Goal: Information Seeking & Learning: Learn about a topic

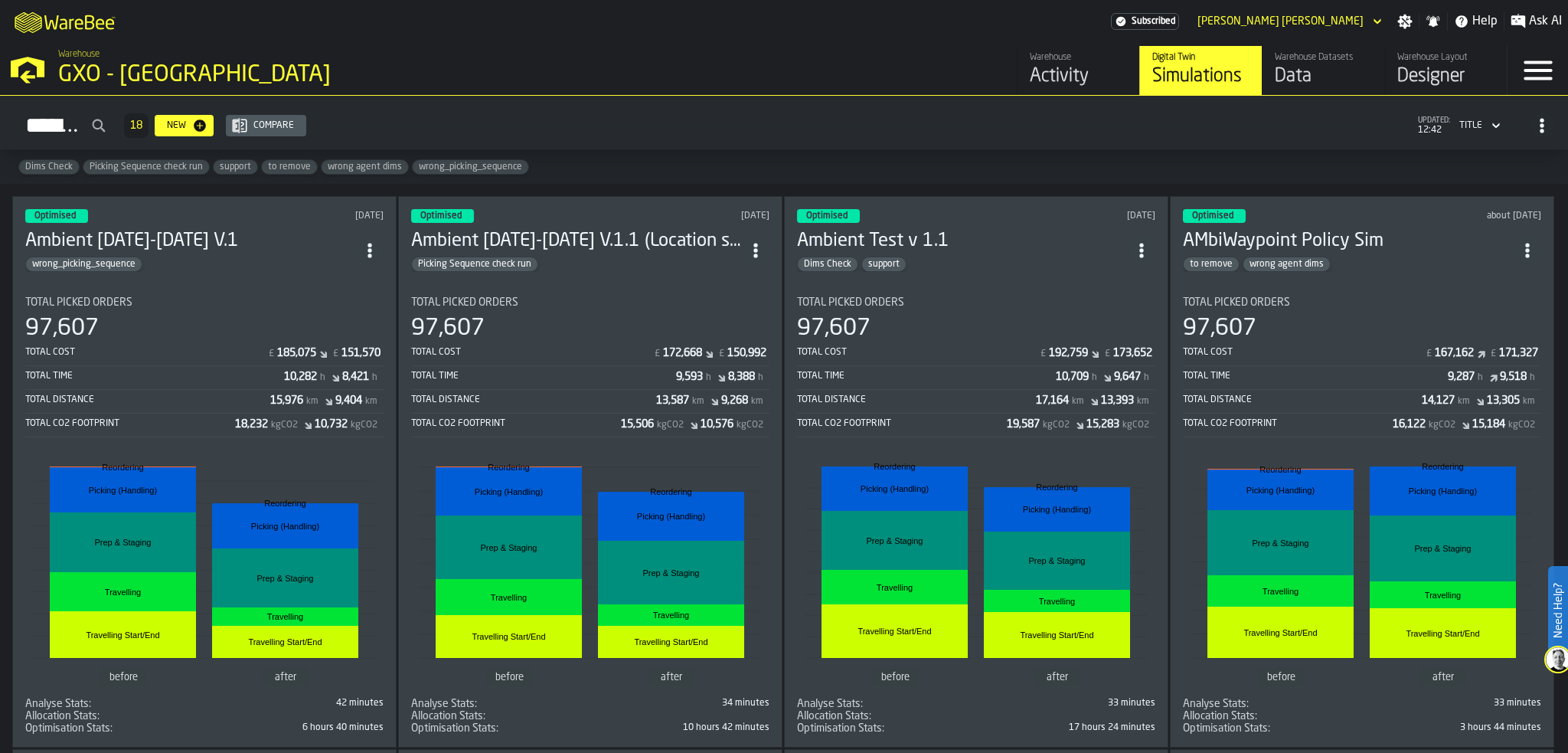
click at [144, 69] on div "GXO - [GEOGRAPHIC_DATA]" at bounding box center [264, 75] width 413 height 27
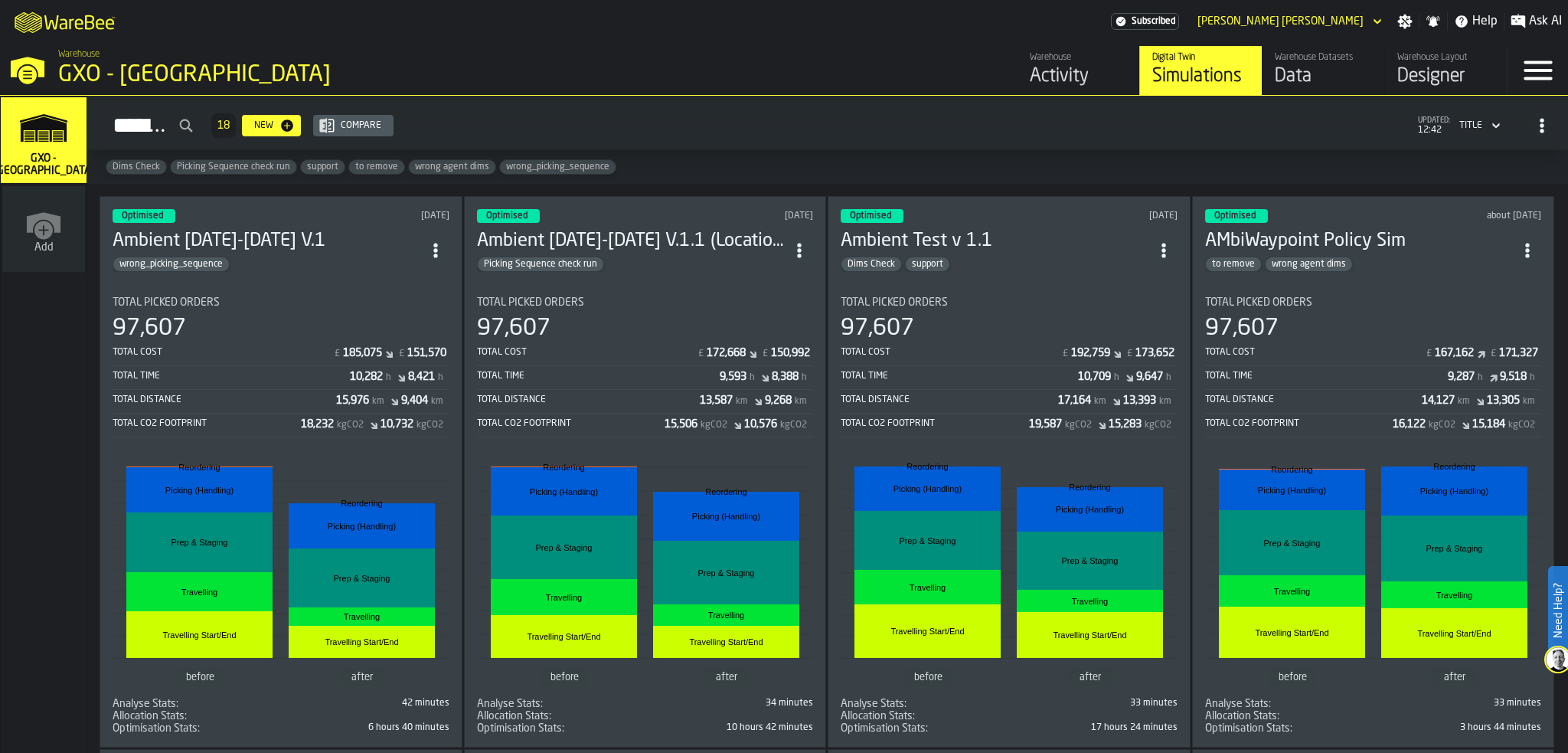
click at [43, 128] on polygon "link-to-/wh/i/ae0cd702-8cb1-4091-b3be-0aee77957c79/simulations" at bounding box center [43, 130] width 46 height 26
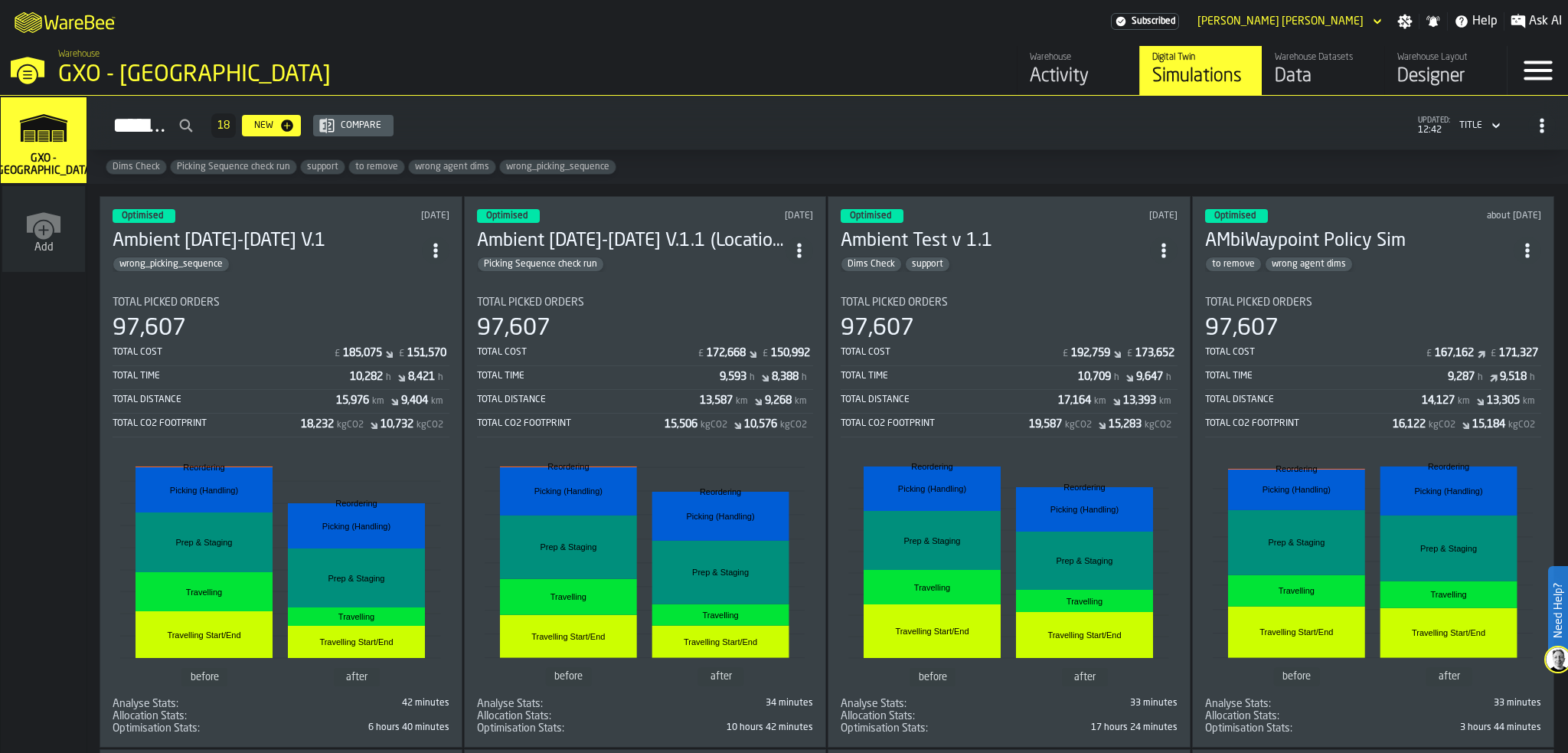
click at [1055, 62] on div "Warehouse" at bounding box center [1079, 57] width 97 height 11
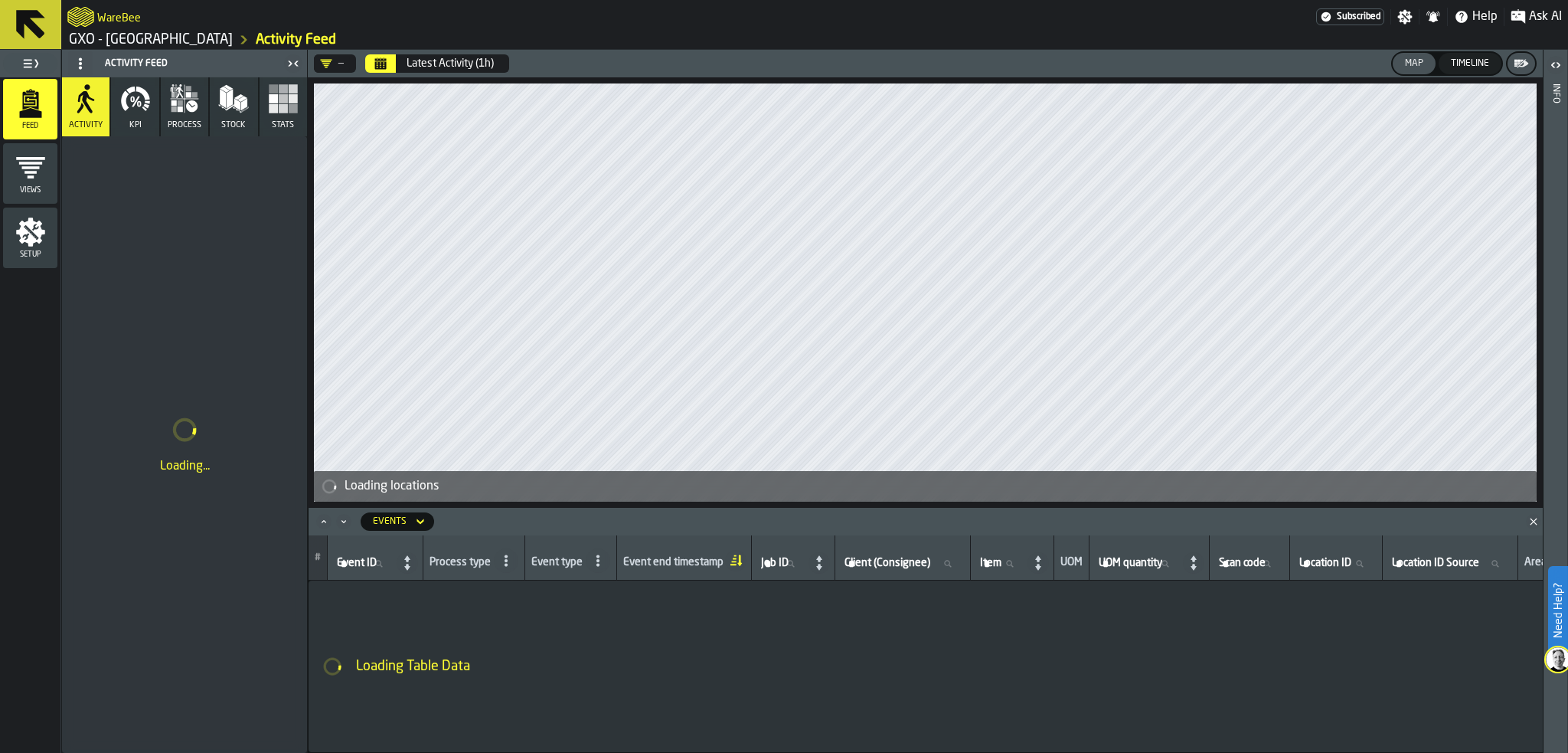
click at [125, 108] on icon "button" at bounding box center [124, 101] width 8 height 20
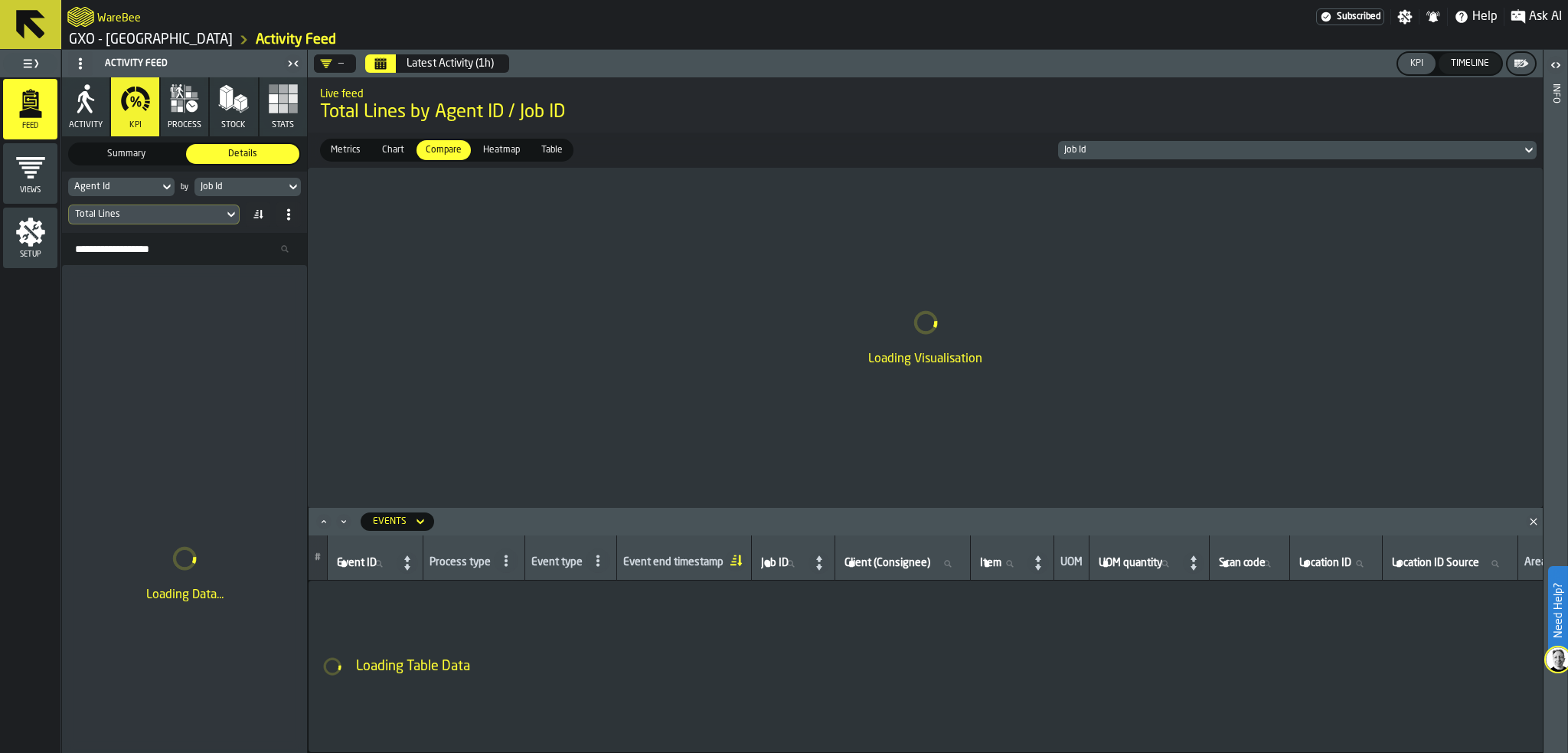
click at [344, 149] on span "Metrics" at bounding box center [346, 150] width 42 height 14
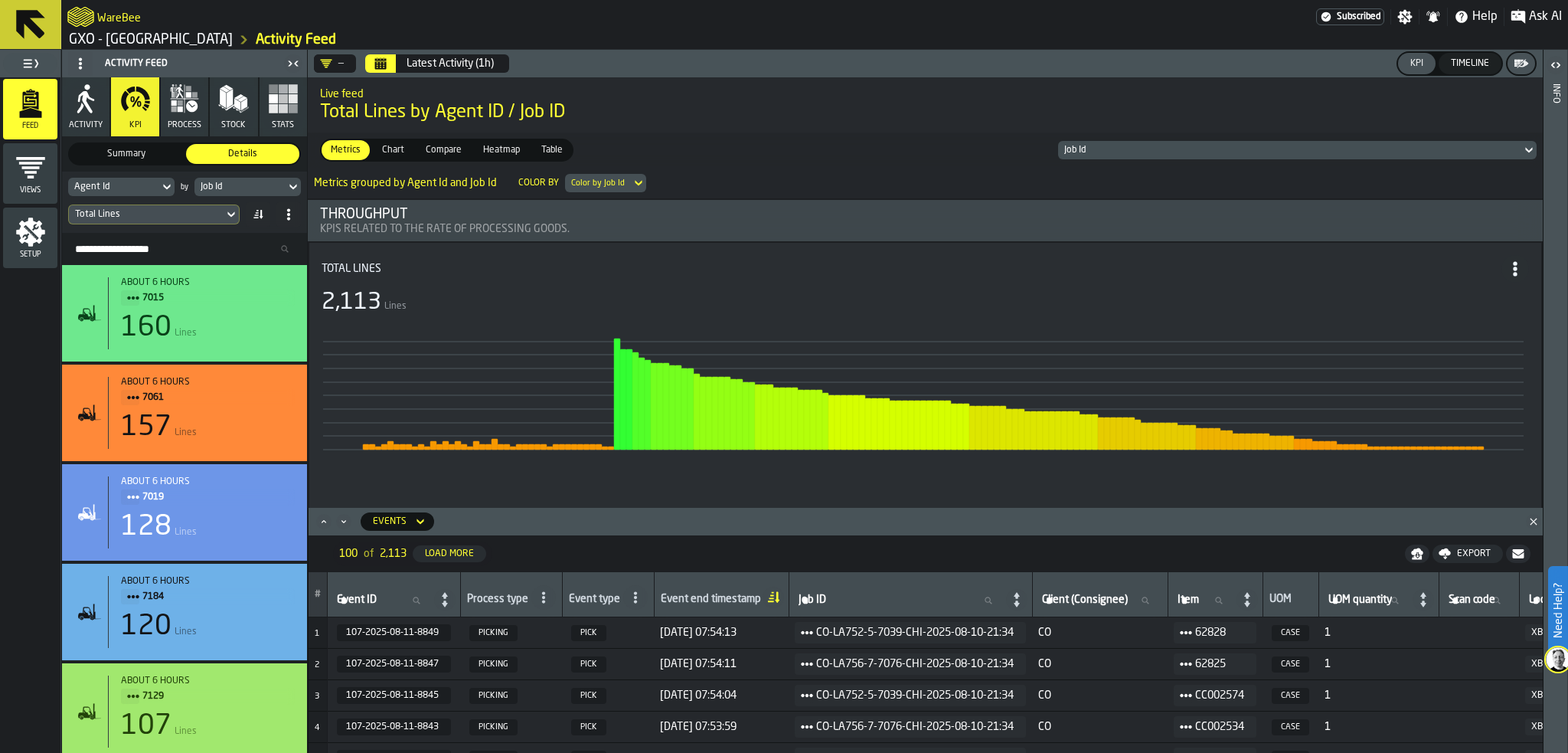
click at [391, 62] on button "Calendar" at bounding box center [380, 63] width 31 height 19
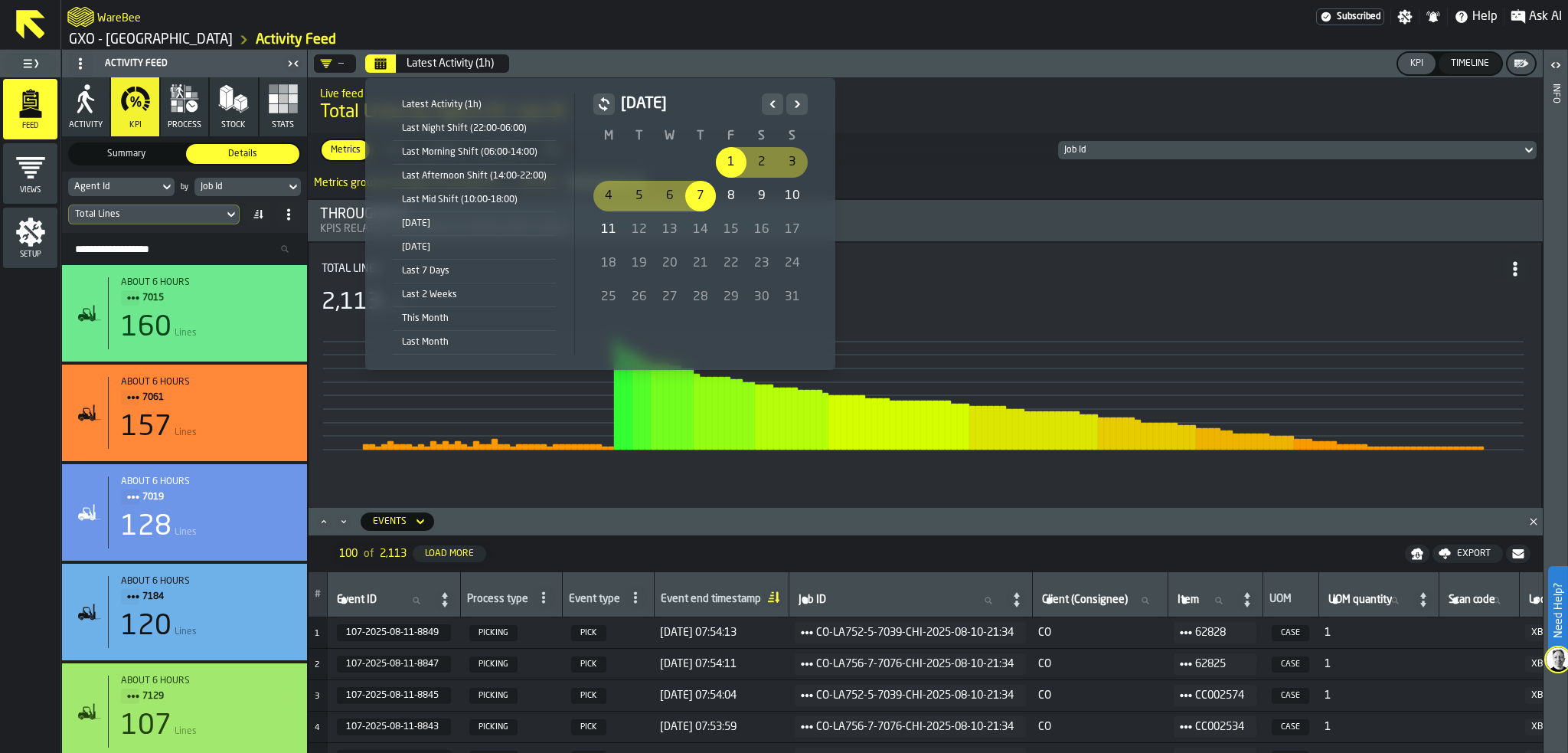
drag, startPoint x: 725, startPoint y: 166, endPoint x: 707, endPoint y: 192, distance: 31.6
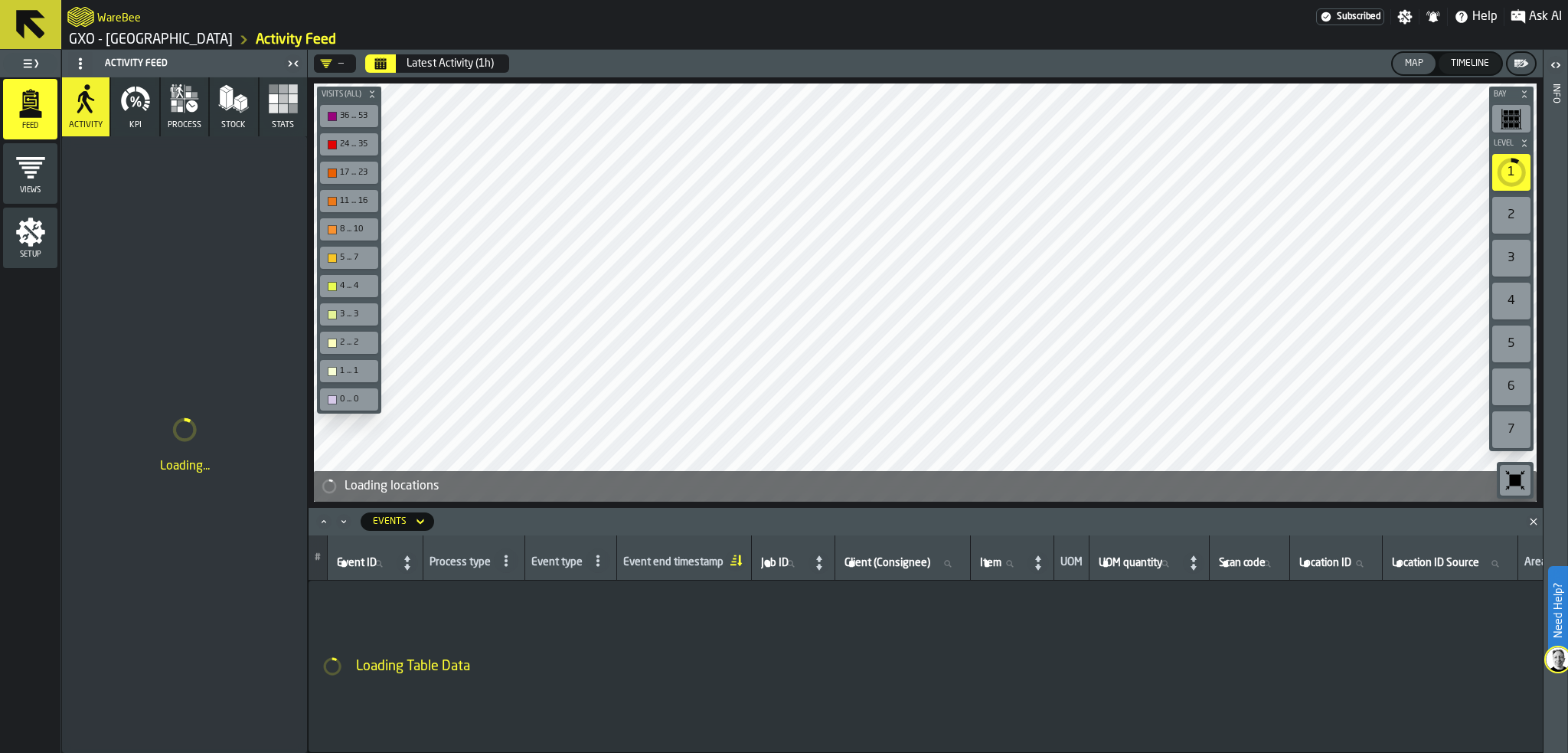
click at [153, 104] on button "KPI" at bounding box center [135, 107] width 48 height 59
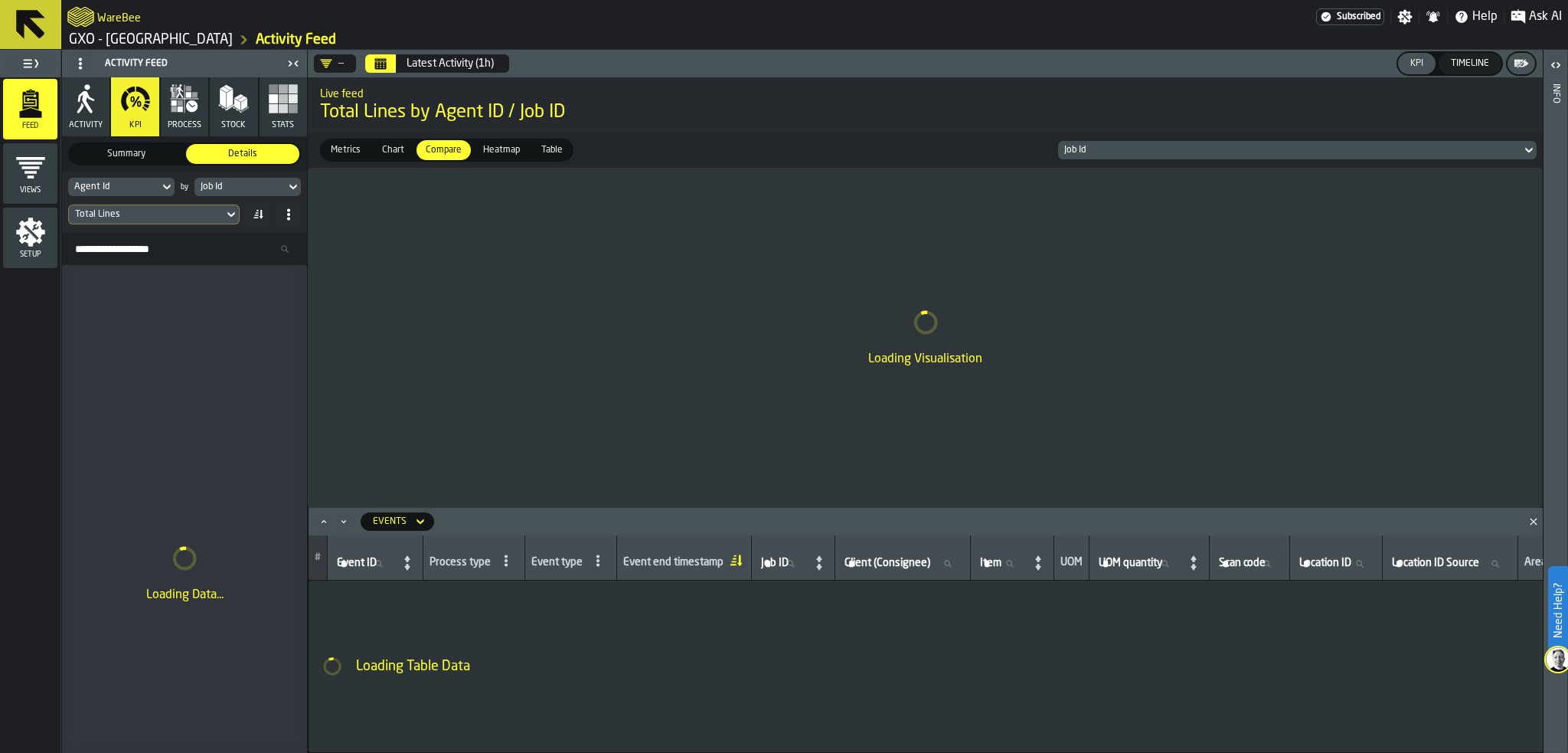
click at [383, 61] on icon "Calendar" at bounding box center [381, 63] width 12 height 12
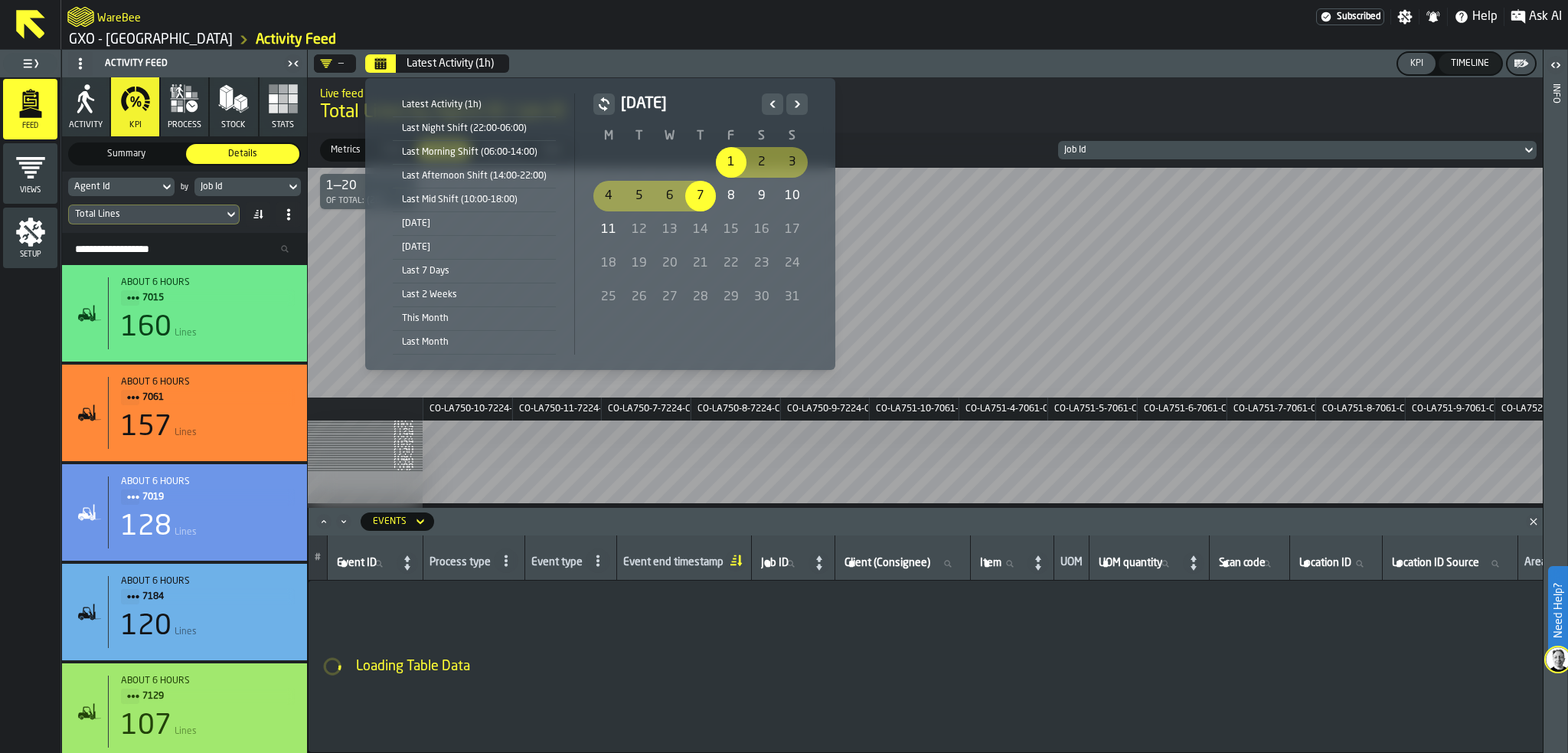
drag, startPoint x: 726, startPoint y: 167, endPoint x: 707, endPoint y: 196, distance: 34.7
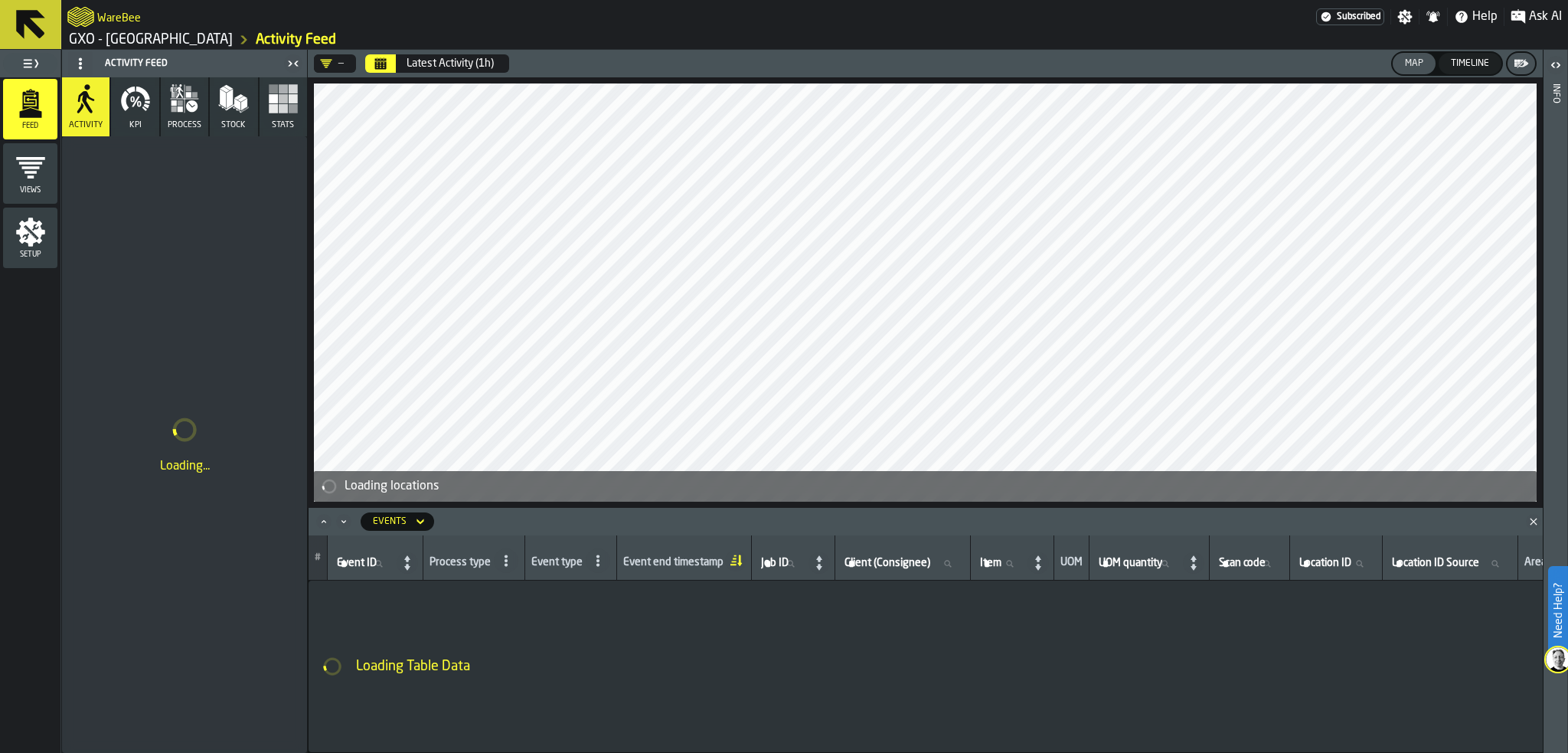
click at [135, 107] on icon "button" at bounding box center [135, 99] width 31 height 31
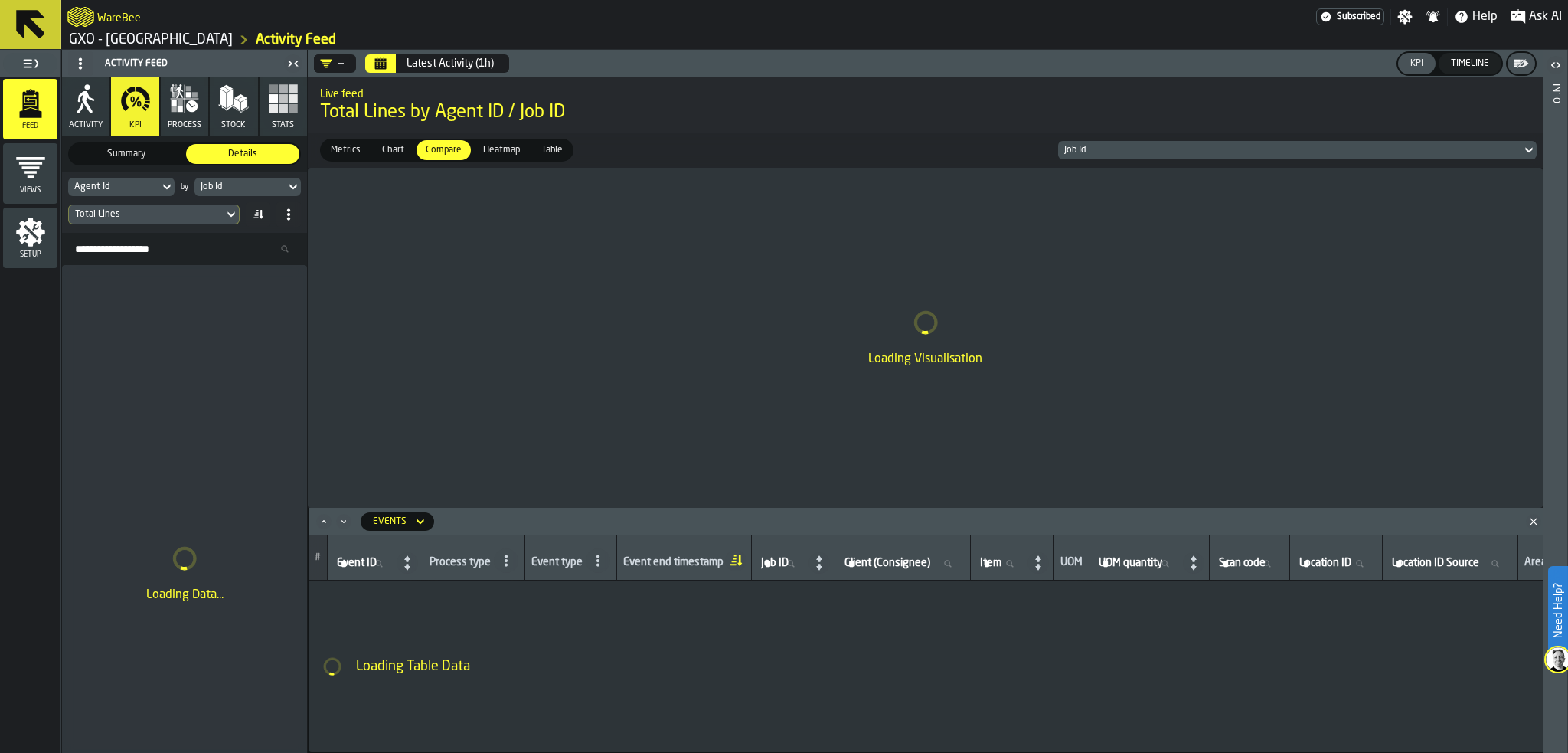
click at [147, 187] on div "Agent Id" at bounding box center [113, 187] width 78 height 11
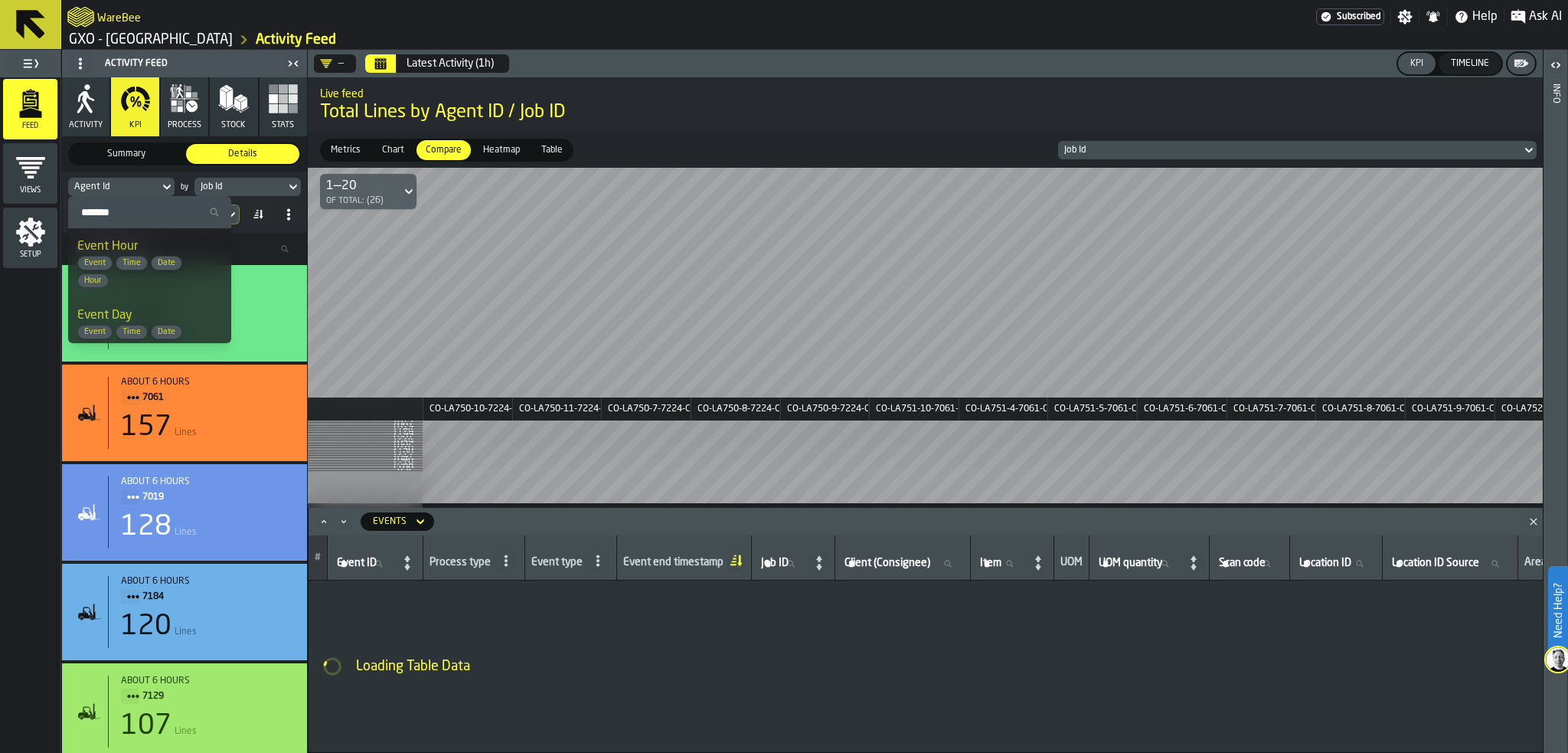
click at [242, 183] on div "Job Id" at bounding box center [240, 187] width 78 height 11
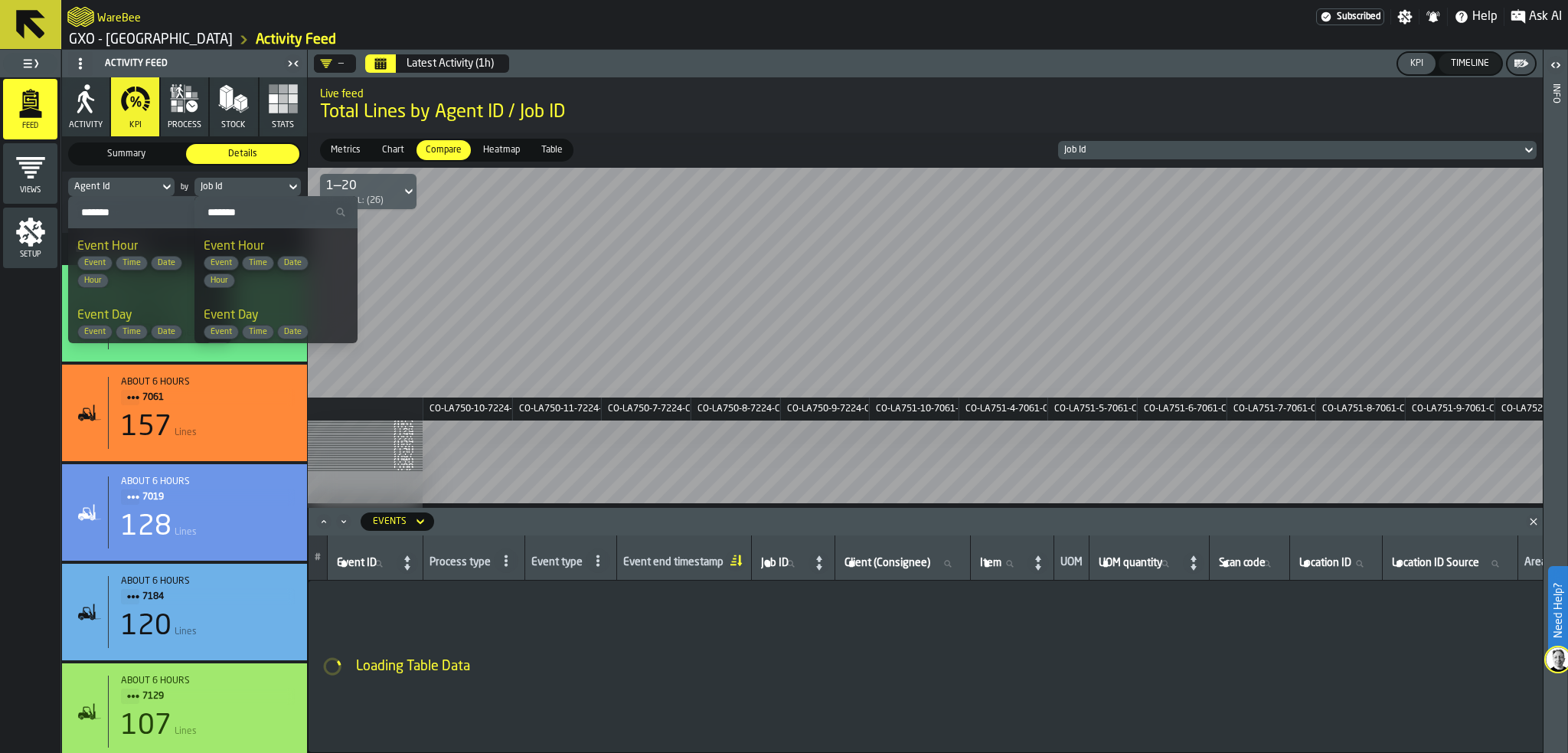
click at [216, 278] on span "Hour" at bounding box center [219, 280] width 30 height 10
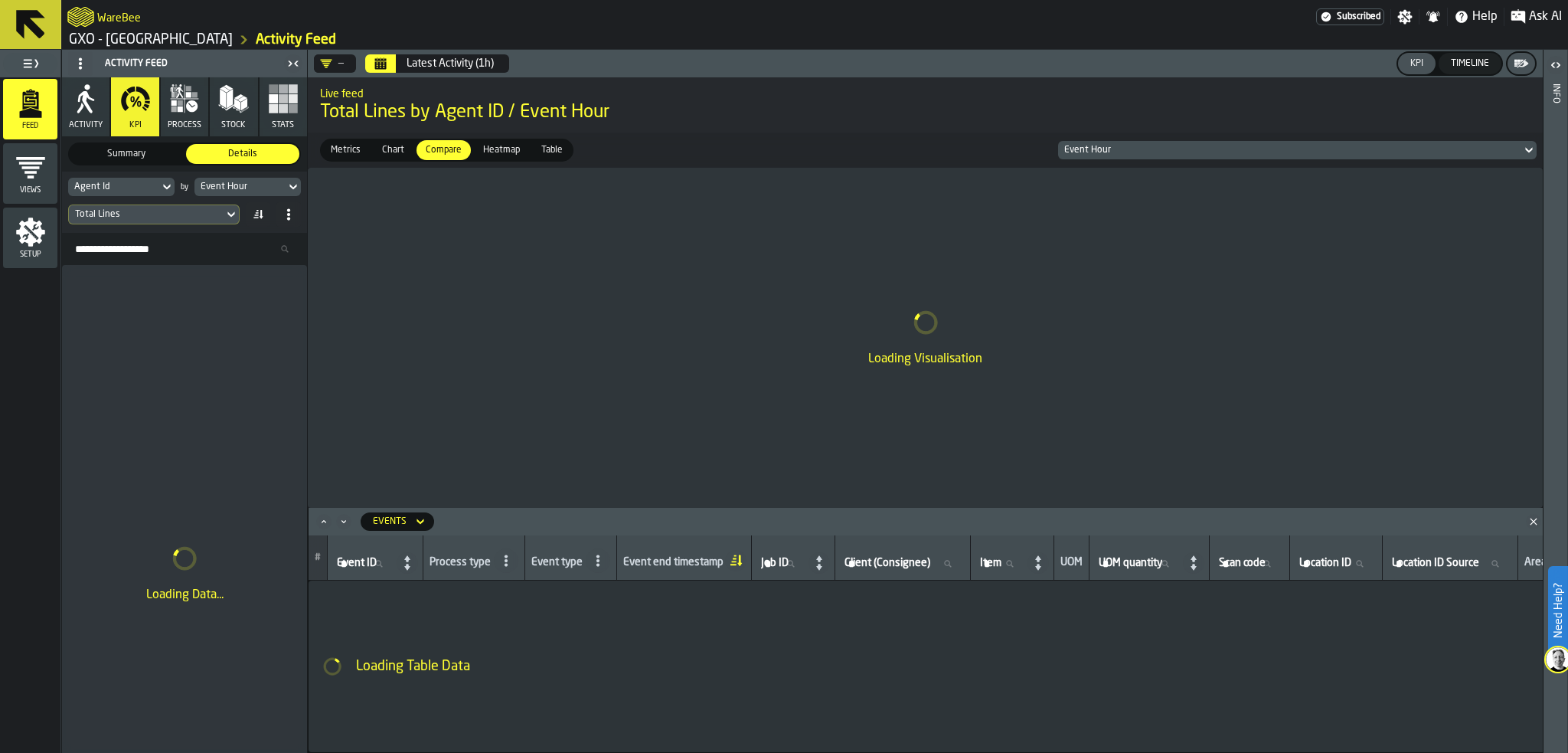
click at [127, 185] on div "Agent Id" at bounding box center [113, 187] width 78 height 11
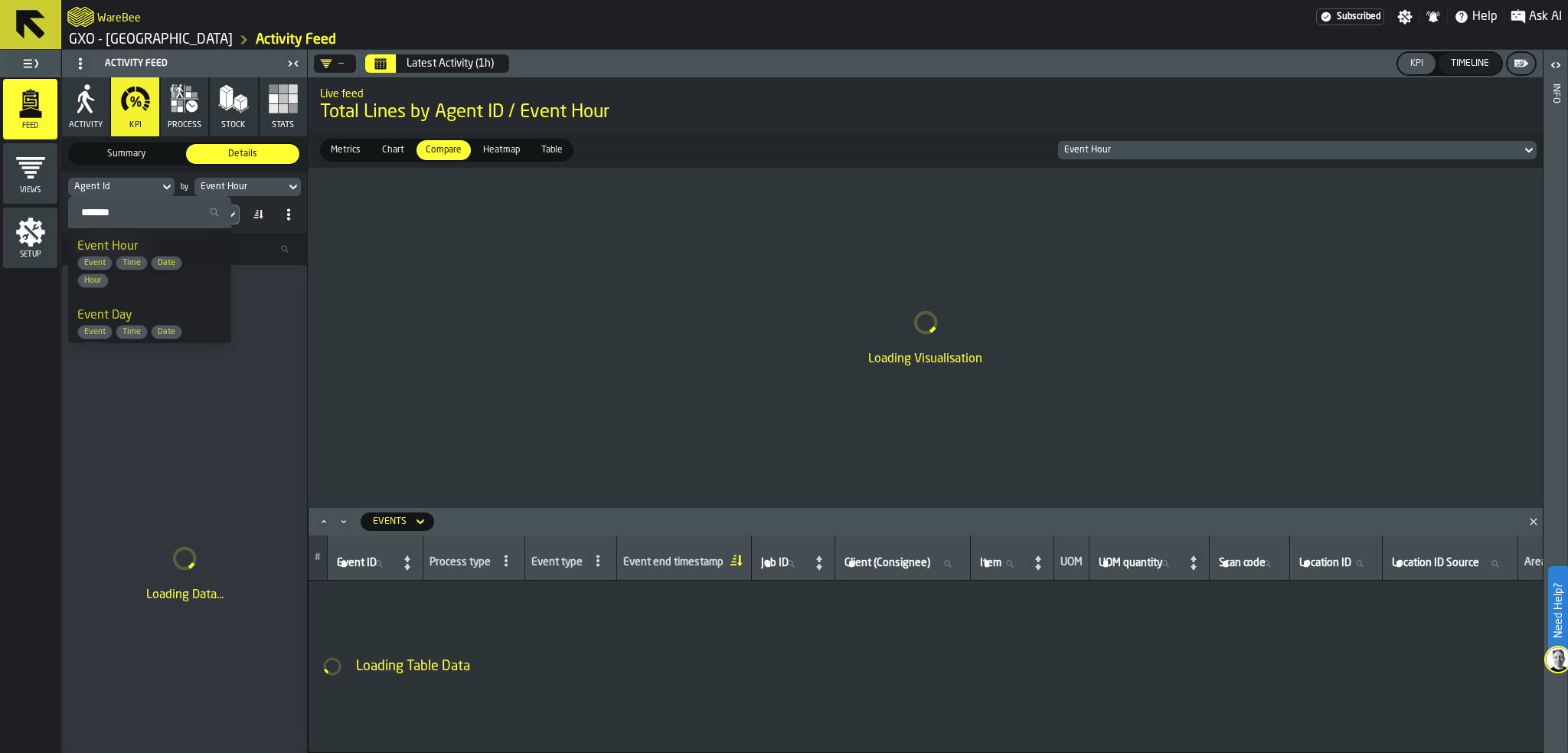
click at [122, 184] on div "Agent Id" at bounding box center [113, 187] width 78 height 11
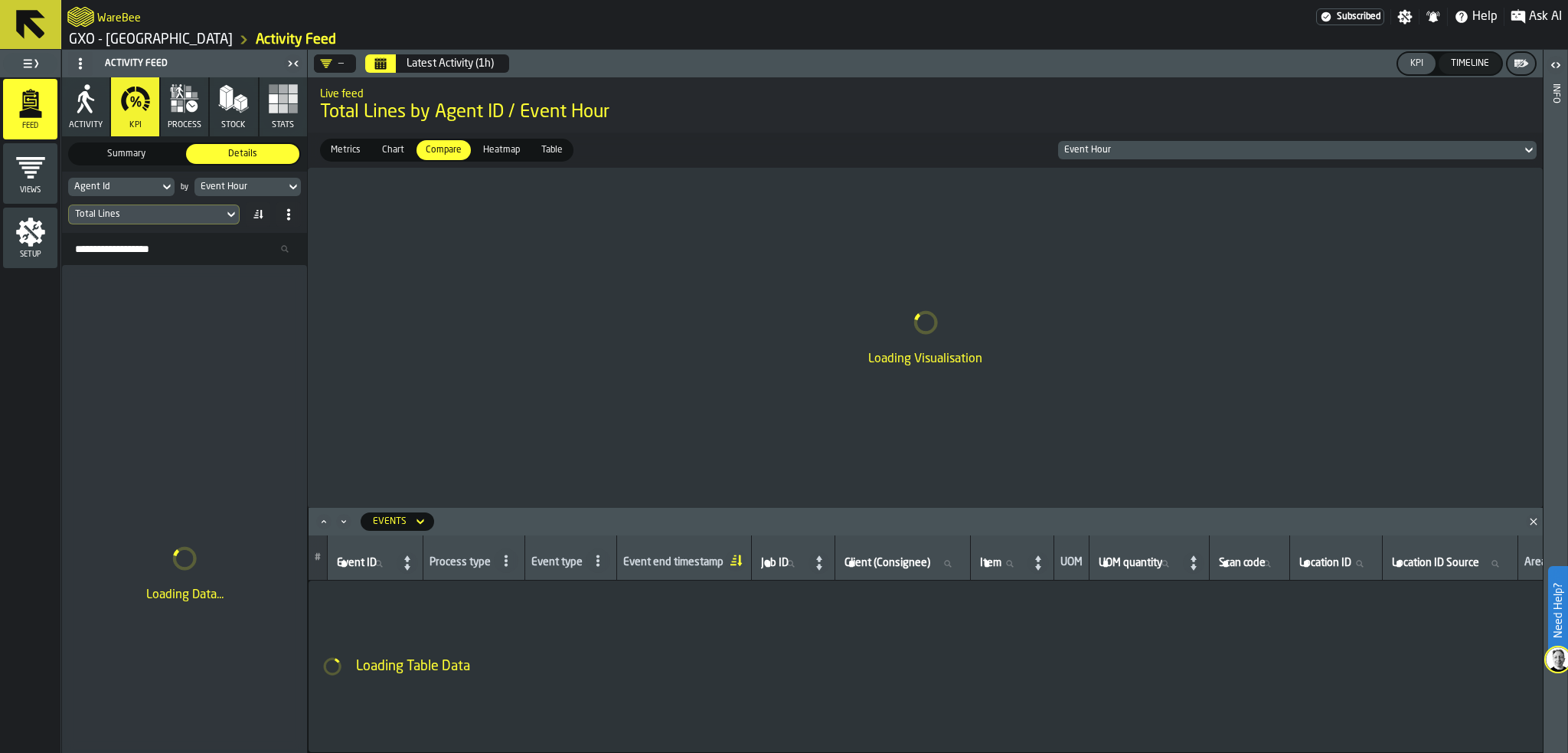
click at [376, 61] on icon "Calendar" at bounding box center [381, 63] width 12 height 12
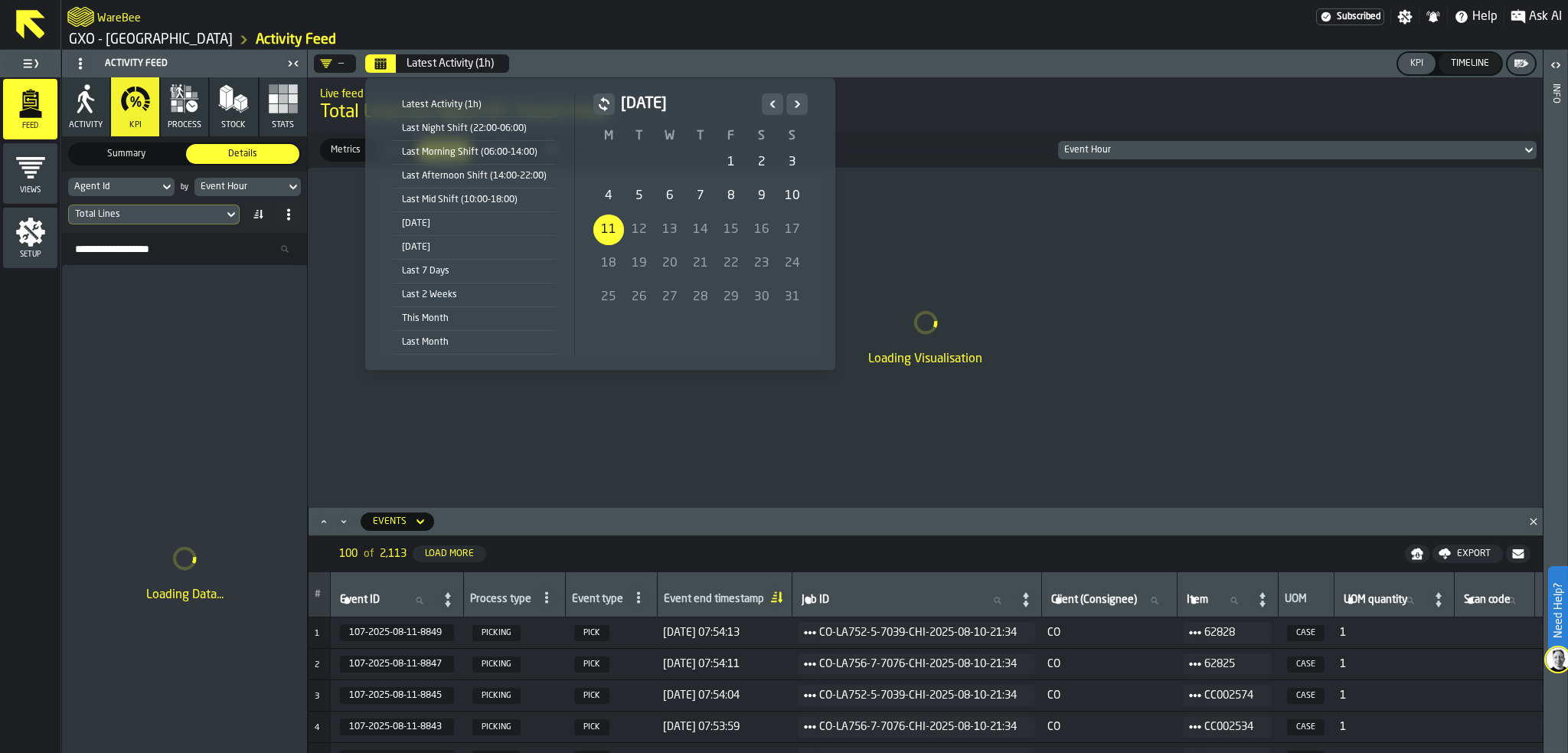
click at [732, 163] on div "1" at bounding box center [731, 162] width 31 height 31
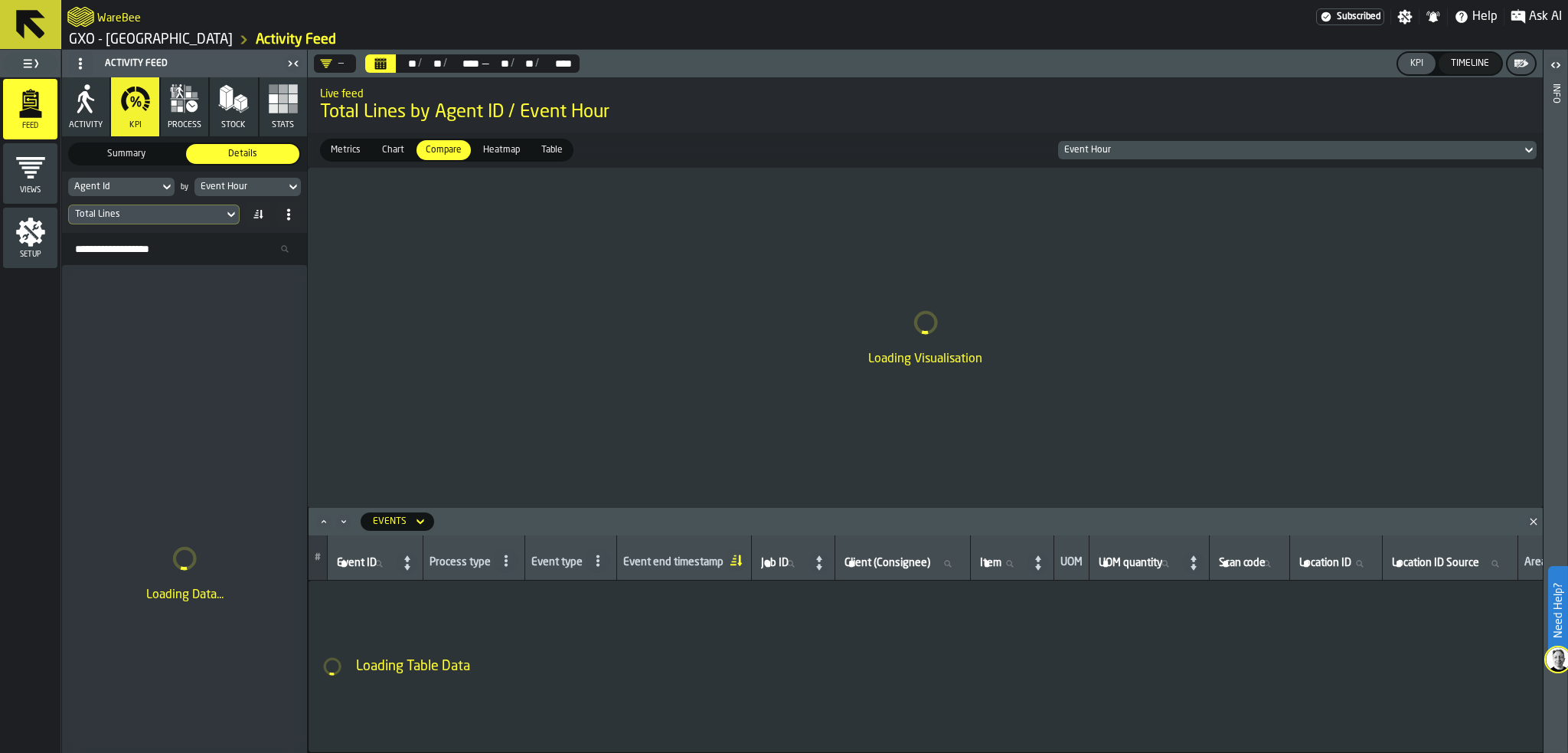
click at [353, 155] on span "Metrics" at bounding box center [346, 150] width 42 height 14
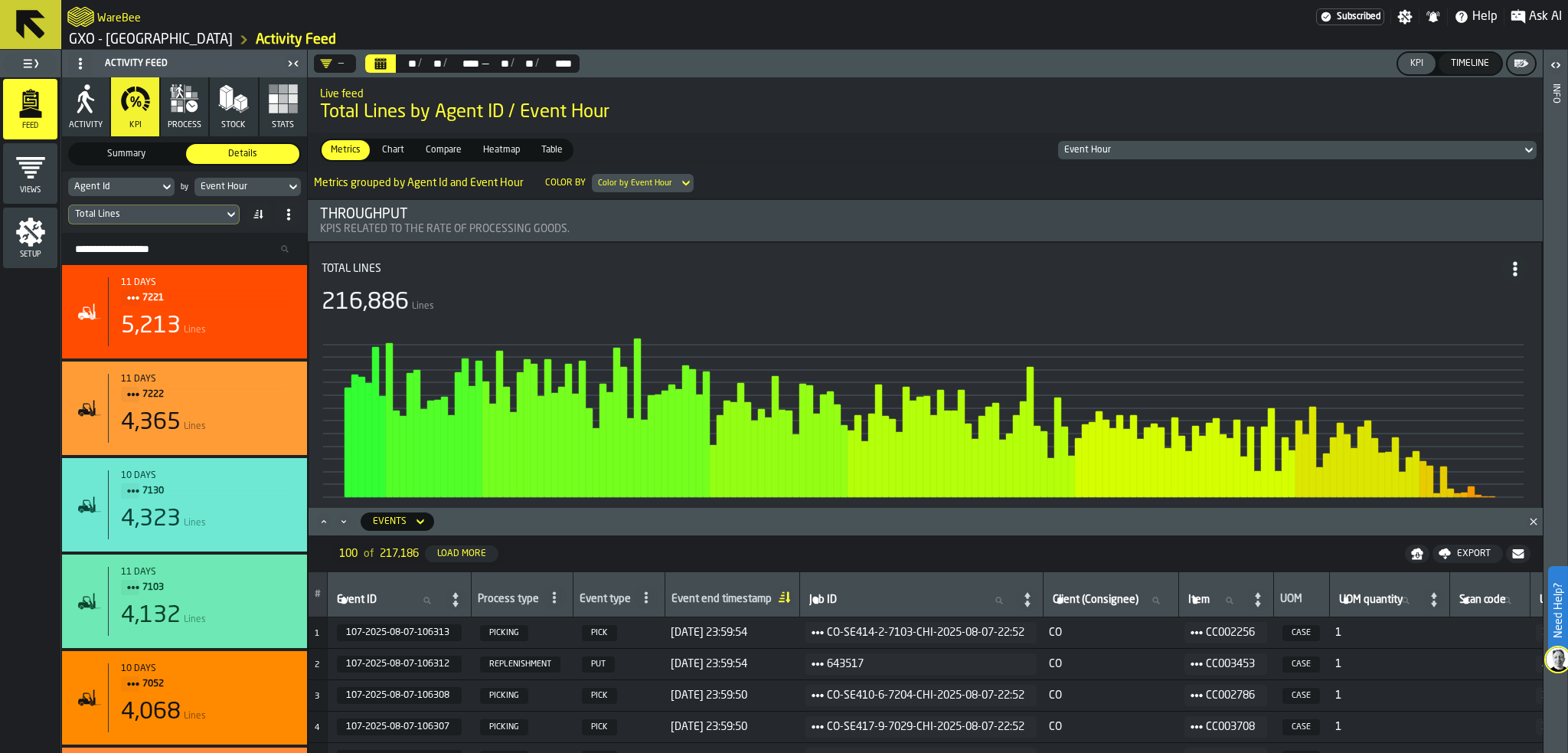
click at [1173, 151] on div "Event Hour" at bounding box center [1290, 150] width 451 height 11
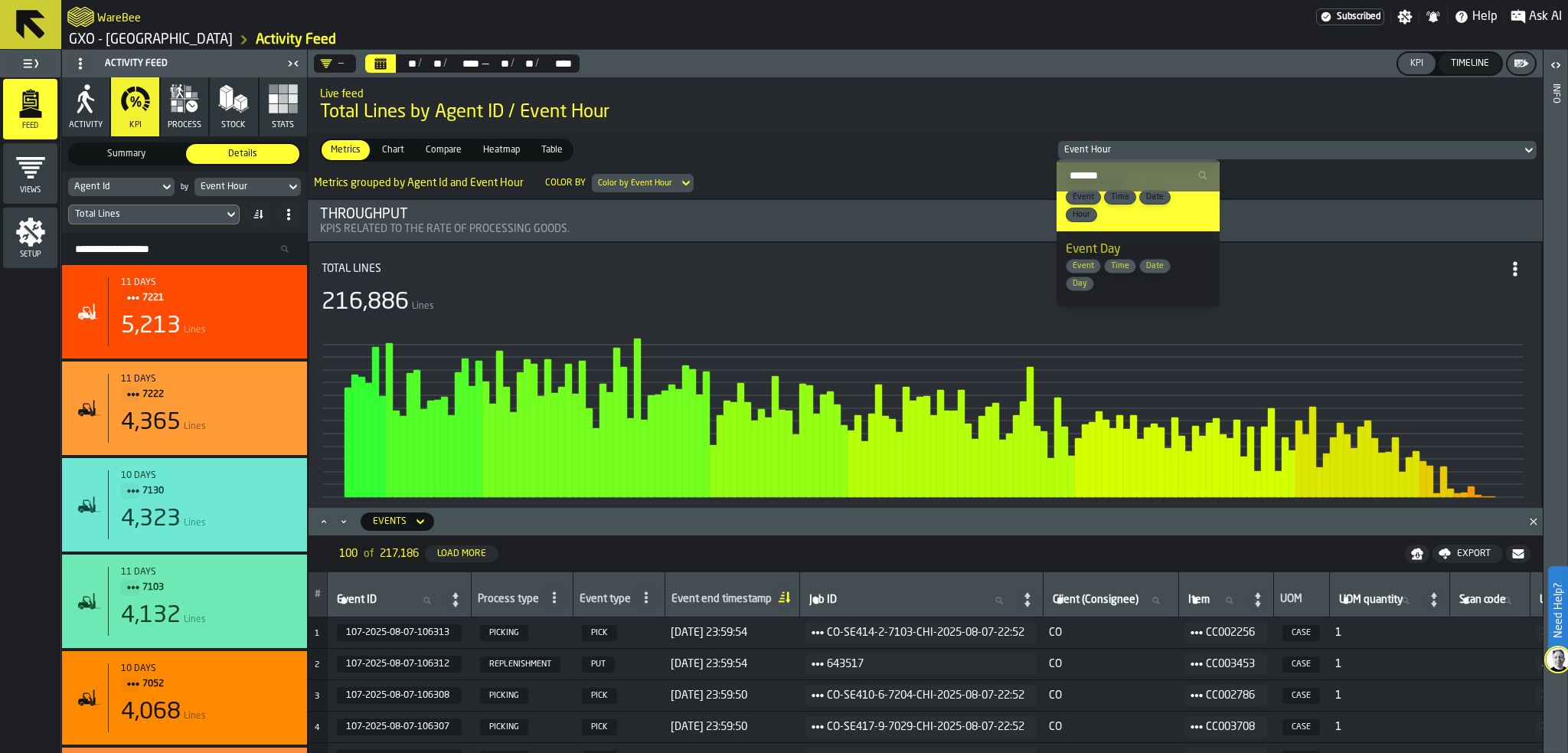
scroll to position [77, 0]
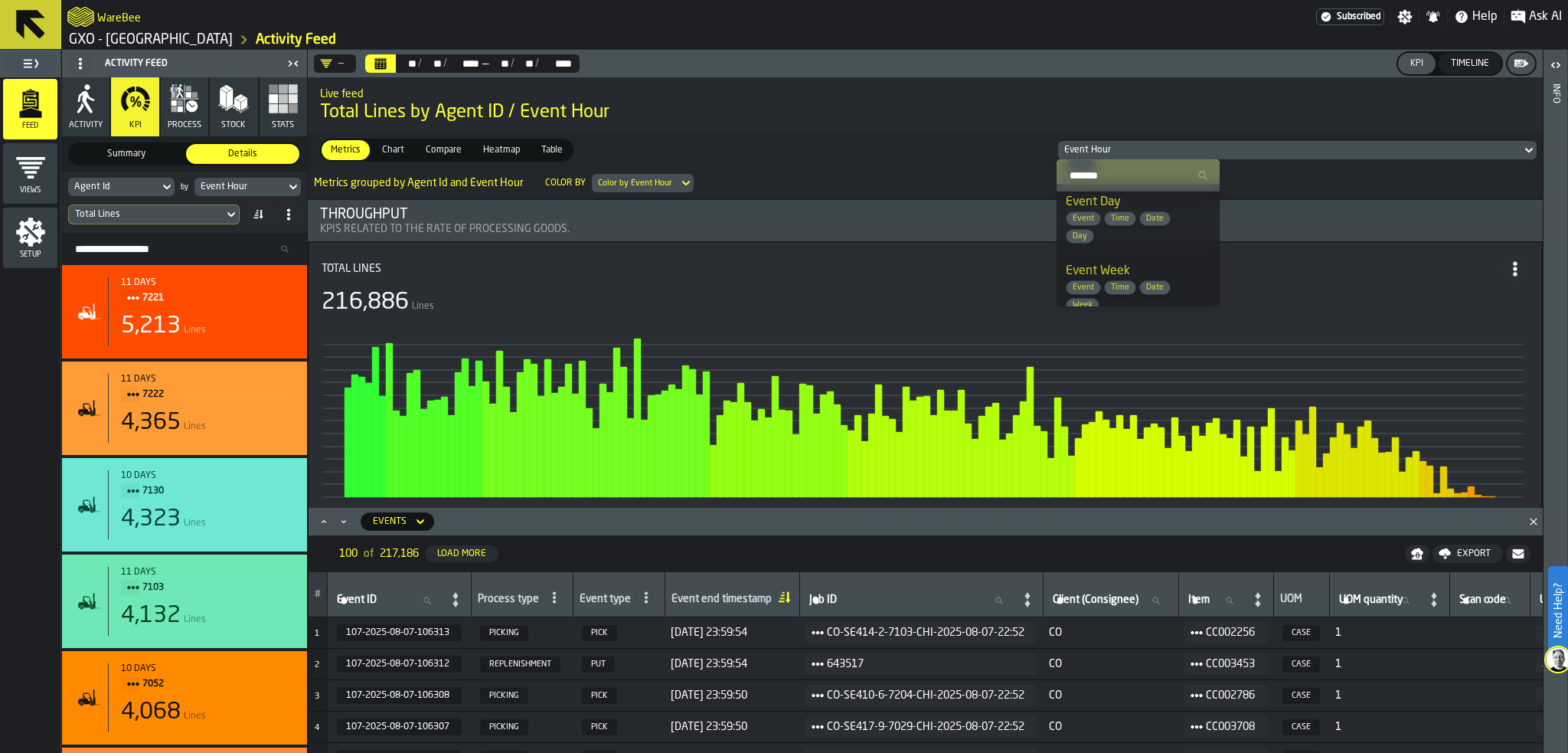
click at [1080, 234] on span "Day" at bounding box center [1080, 235] width 26 height 10
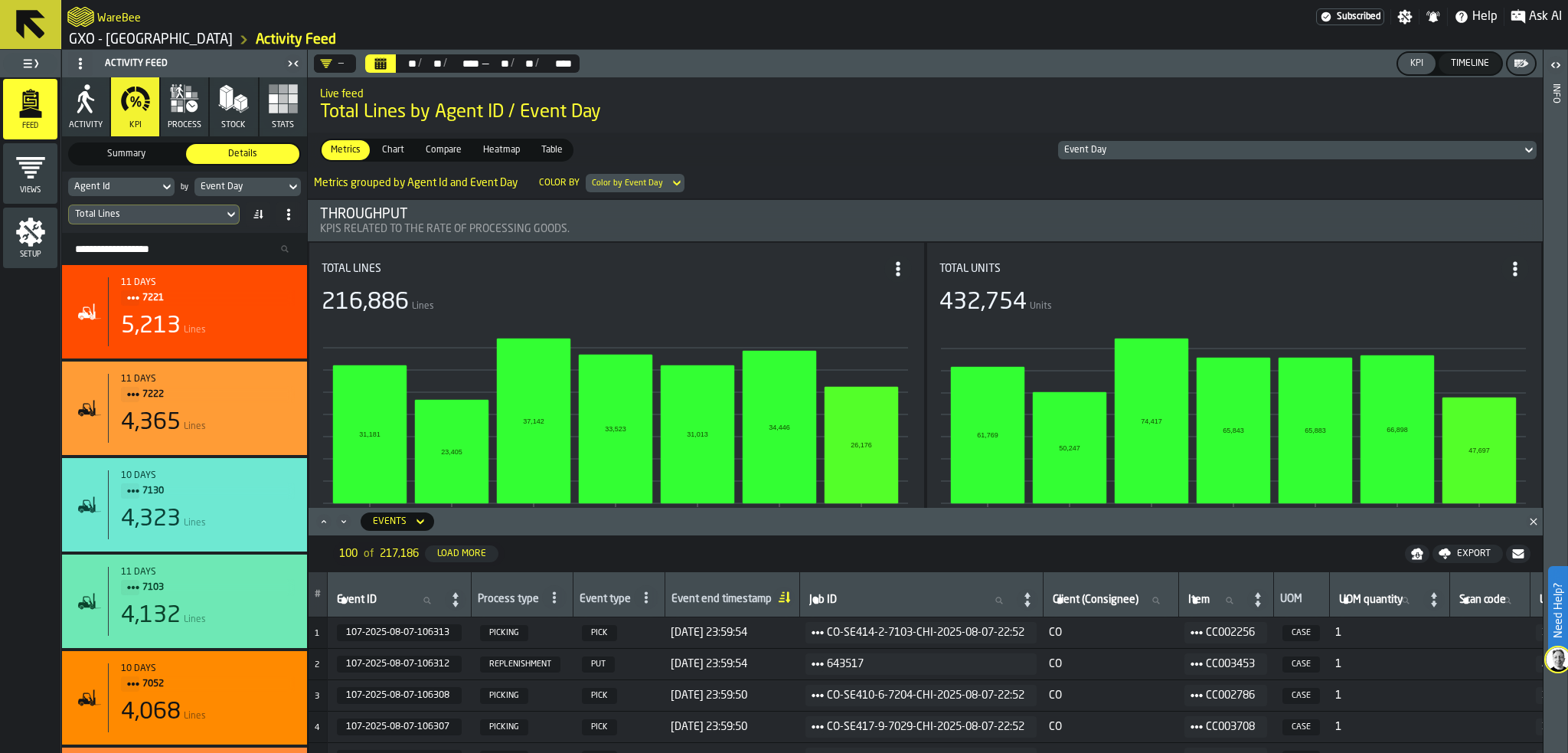
click at [1535, 523] on polygon "Close" at bounding box center [1534, 521] width 7 height 7
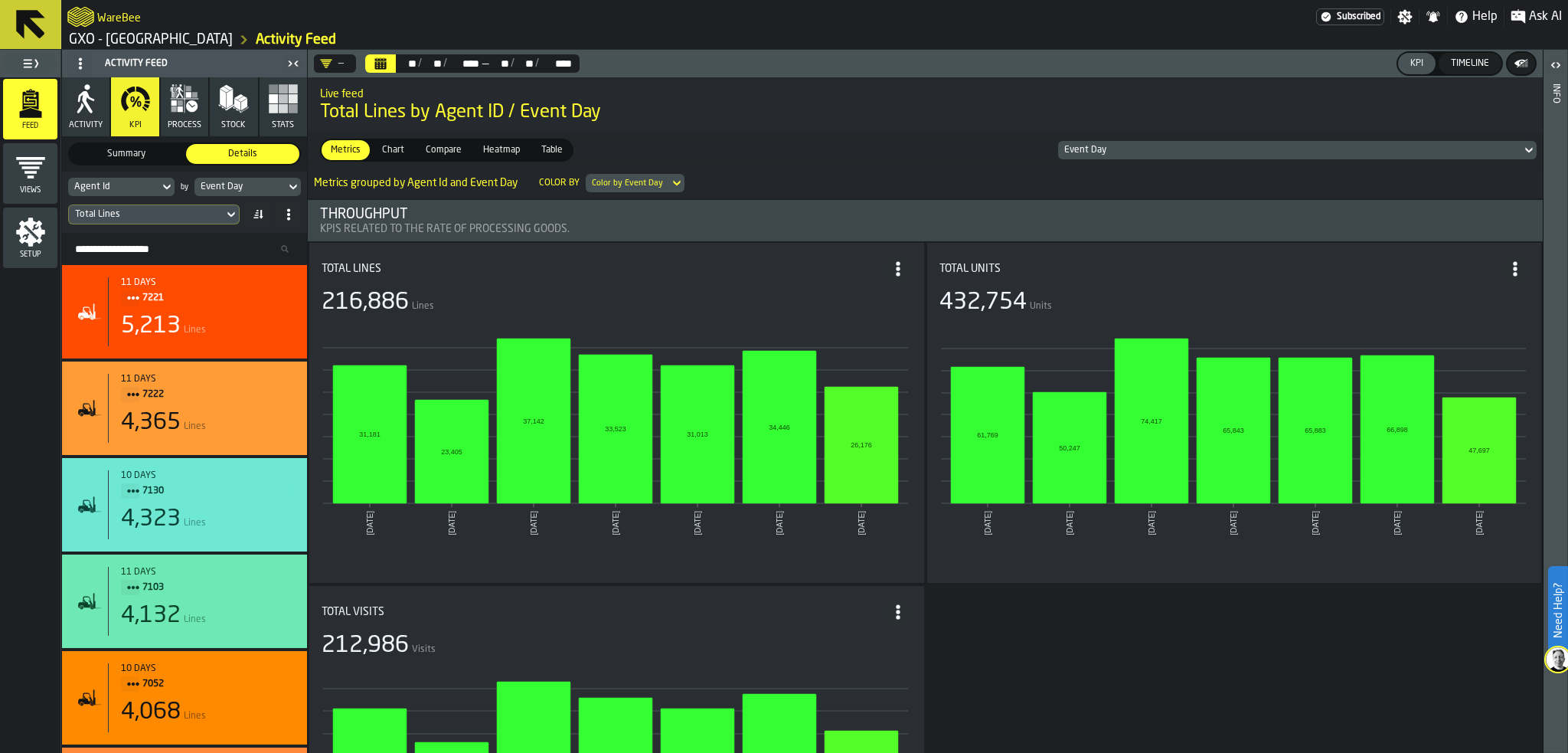
click at [219, 212] on div "Total Lines" at bounding box center [145, 214] width 154 height 17
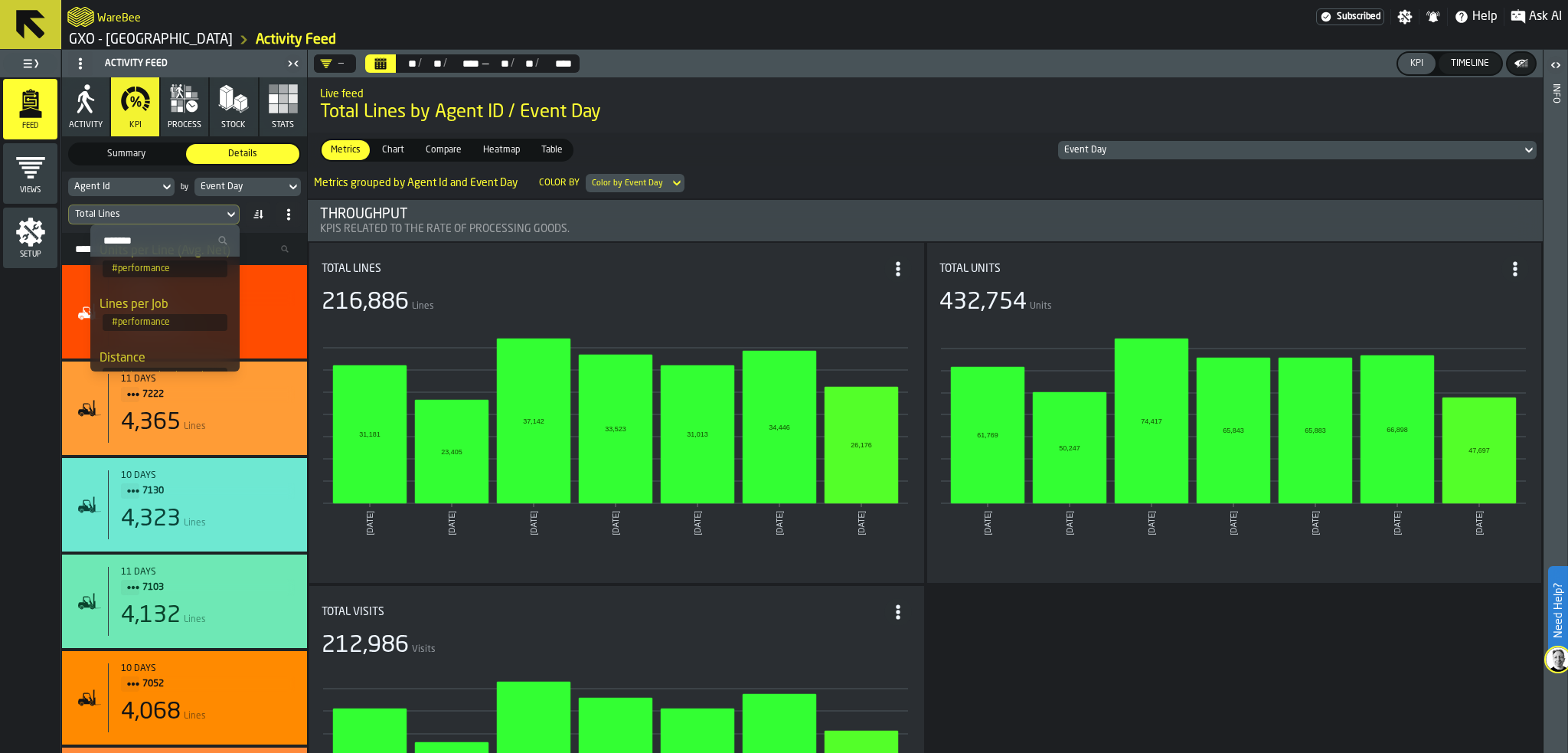
scroll to position [177, 0]
click at [125, 309] on div "Units per Line (Avg. Net)" at bounding box center [165, 312] width 131 height 19
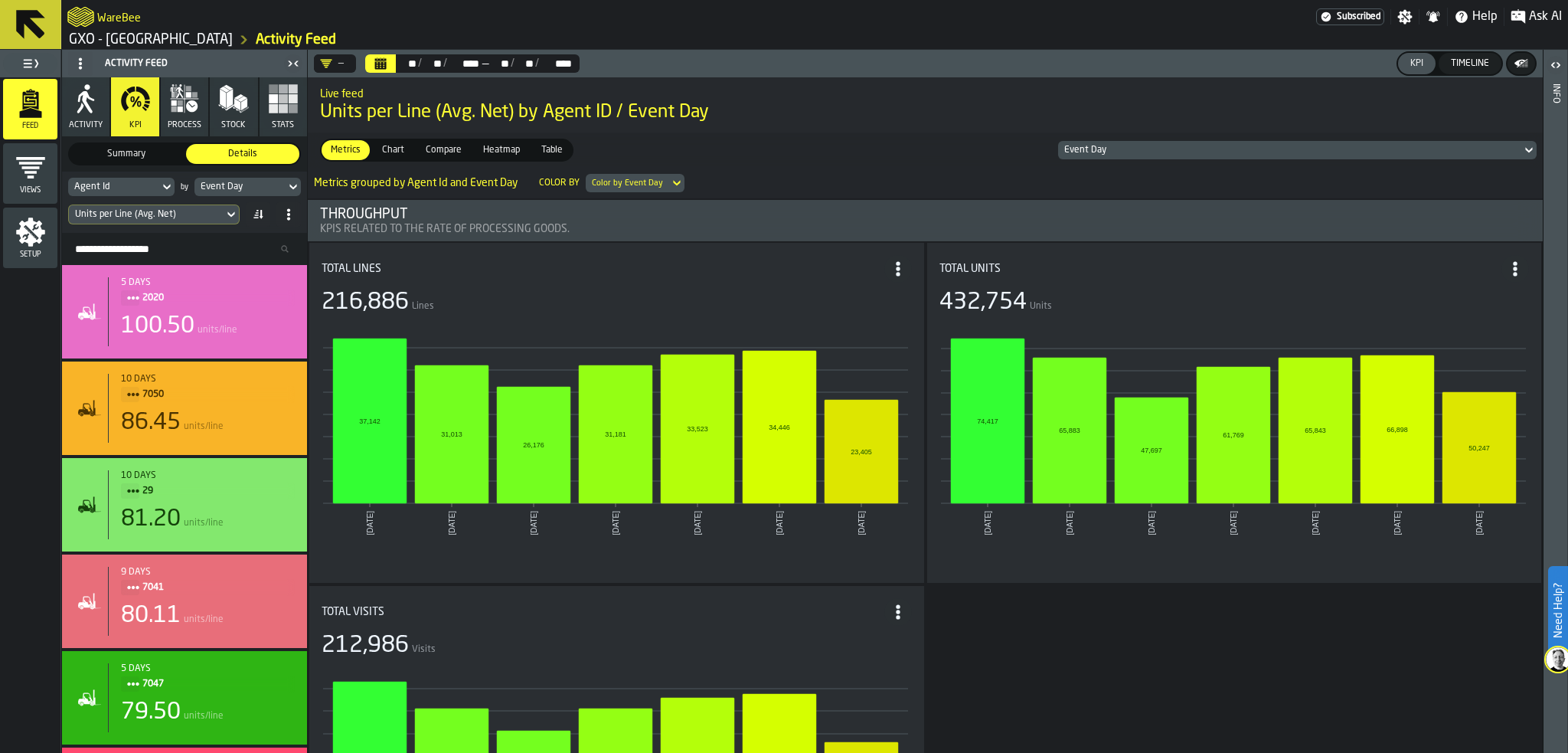
click at [215, 217] on div "Units per Line (Avg. Net)" at bounding box center [146, 214] width 143 height 11
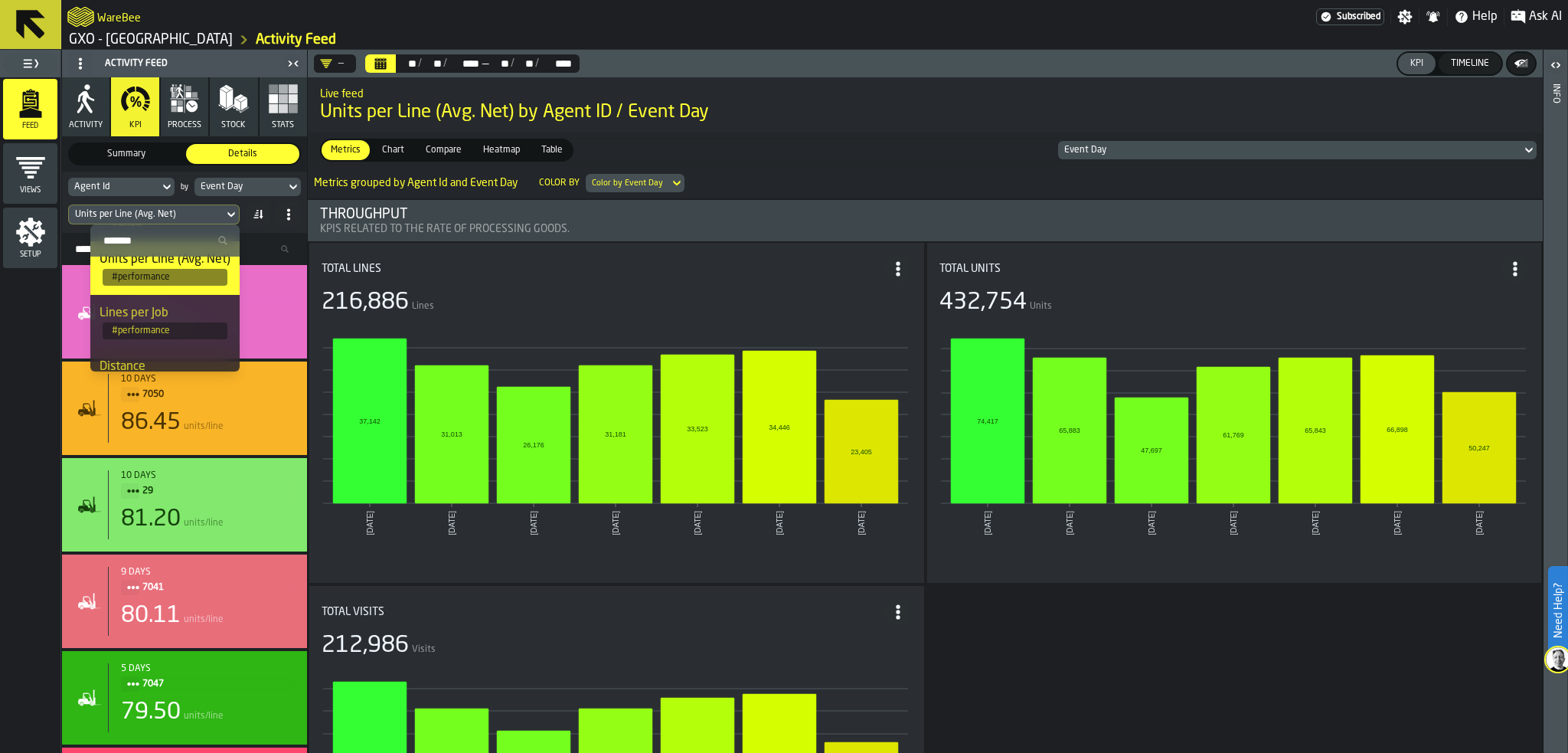
scroll to position [262, 0]
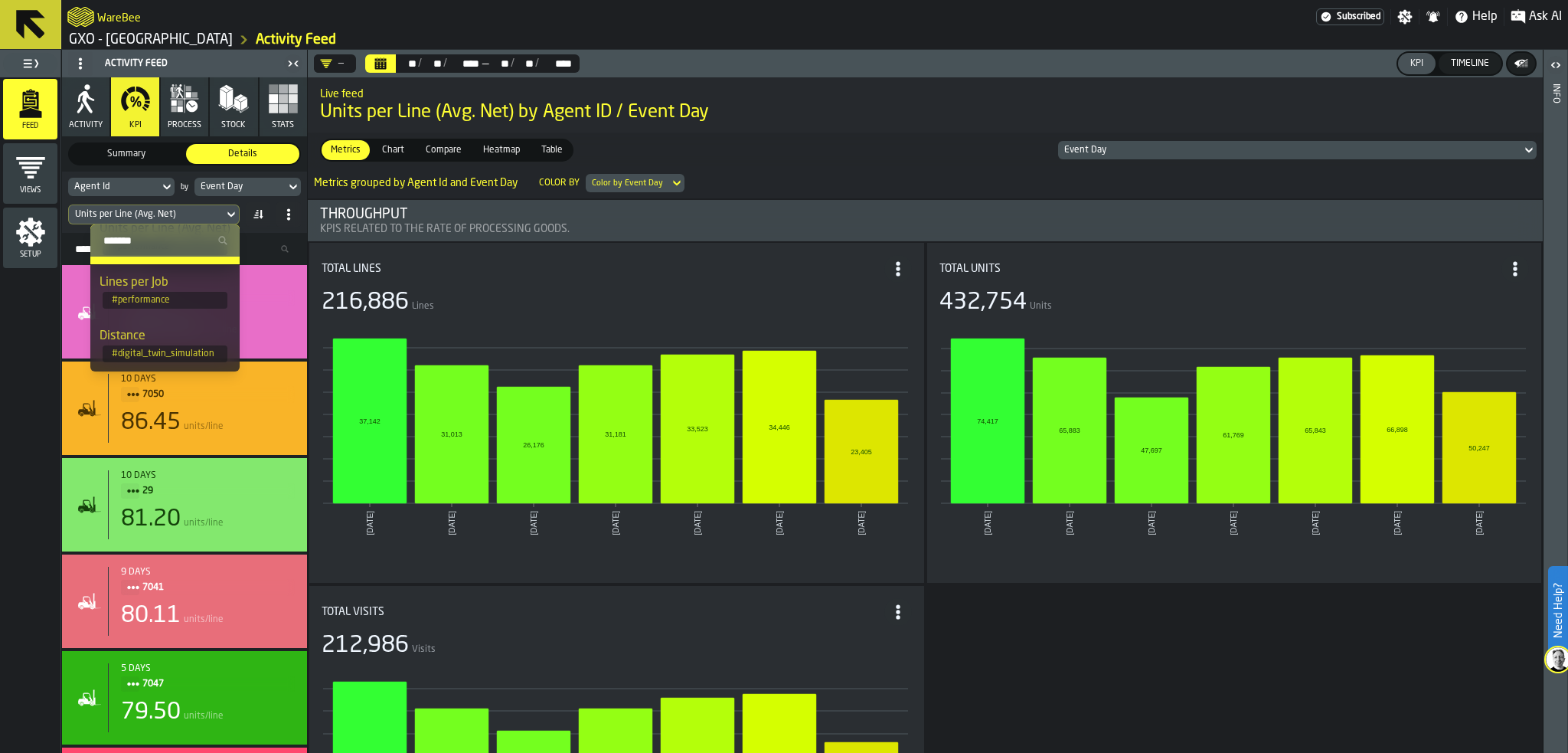
click at [498, 149] on span "Heatmap" at bounding box center [502, 150] width 49 height 14
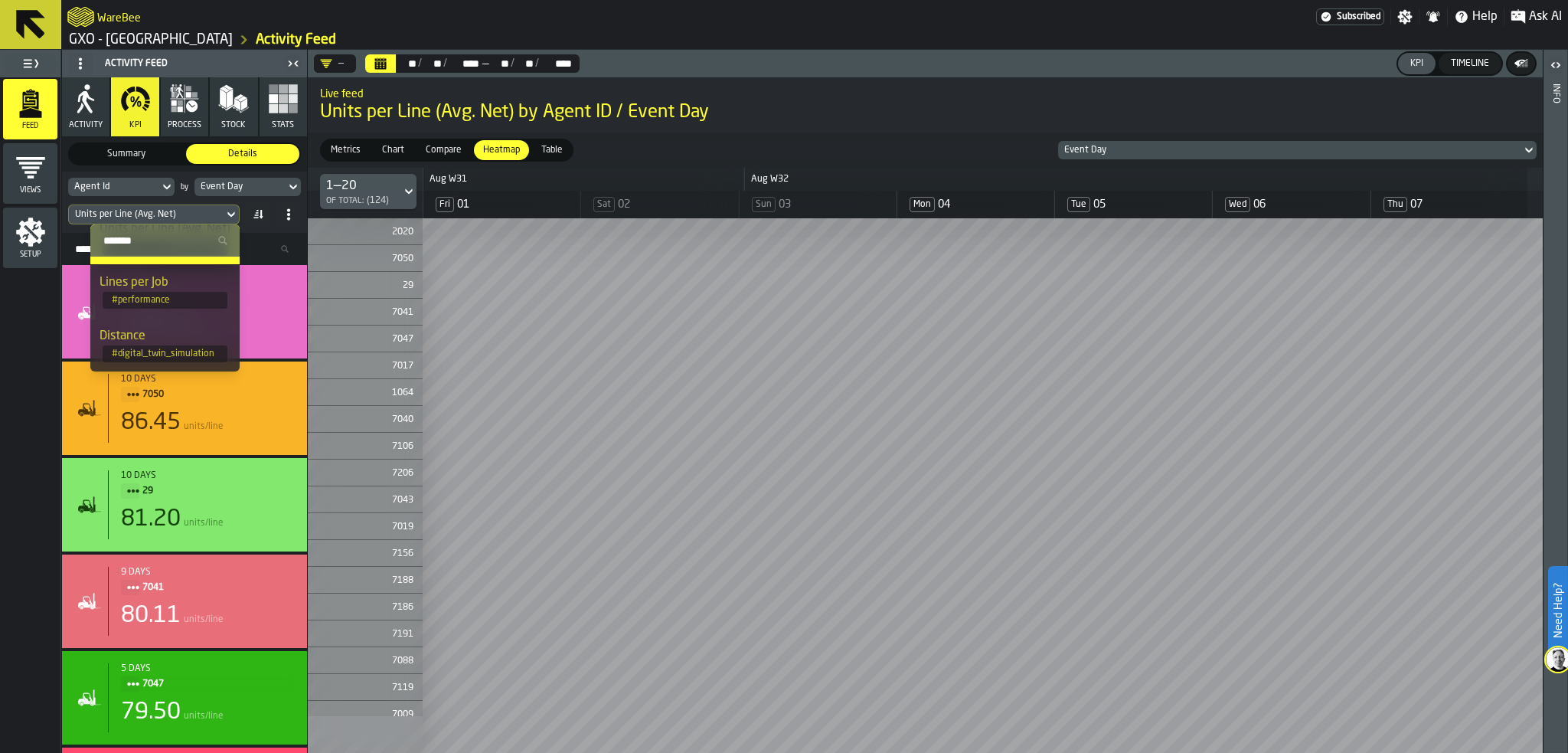
click at [222, 212] on div "Units per Line (Avg. Net)" at bounding box center [145, 214] width 154 height 17
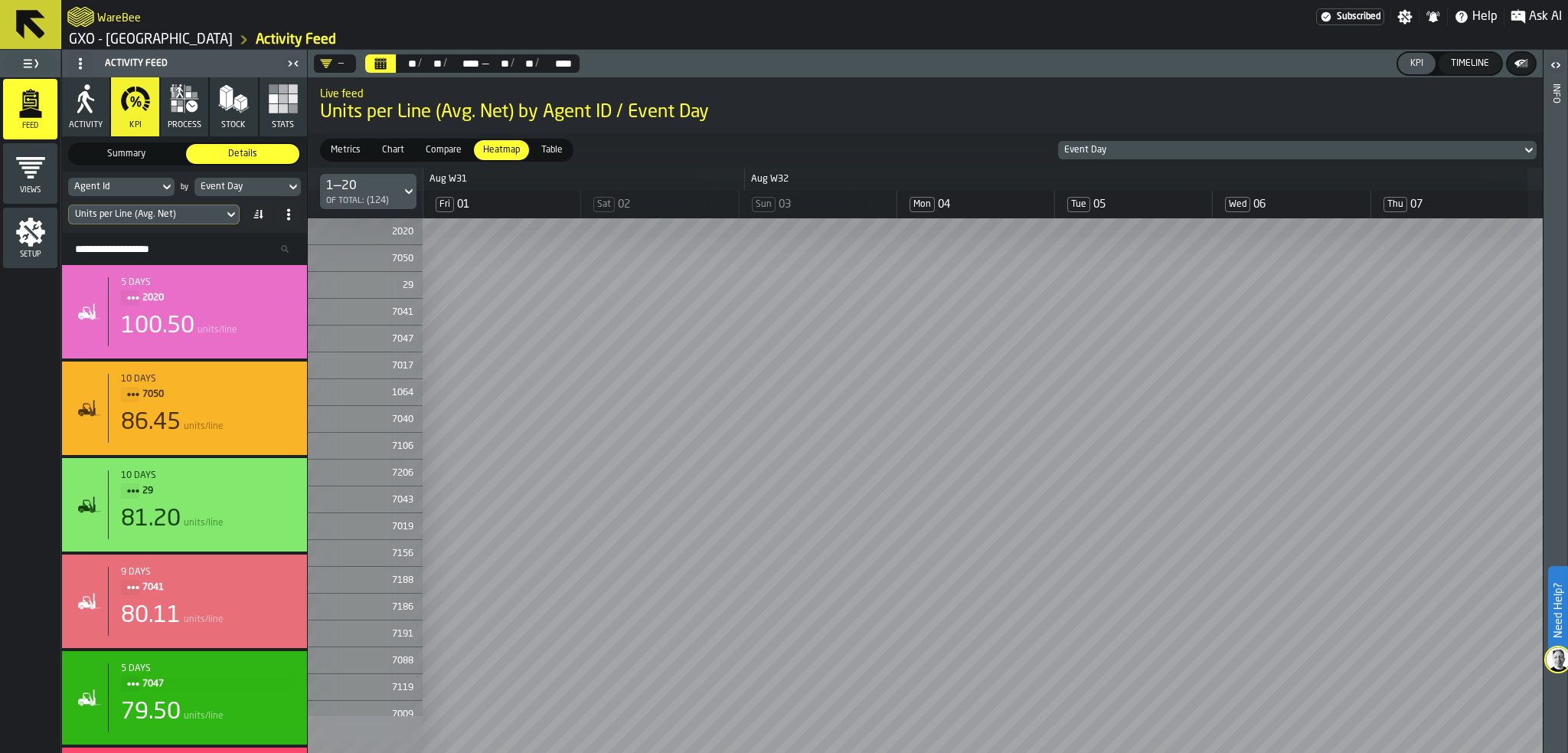
click at [219, 213] on div "Units per Line (Avg. Net)" at bounding box center [145, 214] width 154 height 17
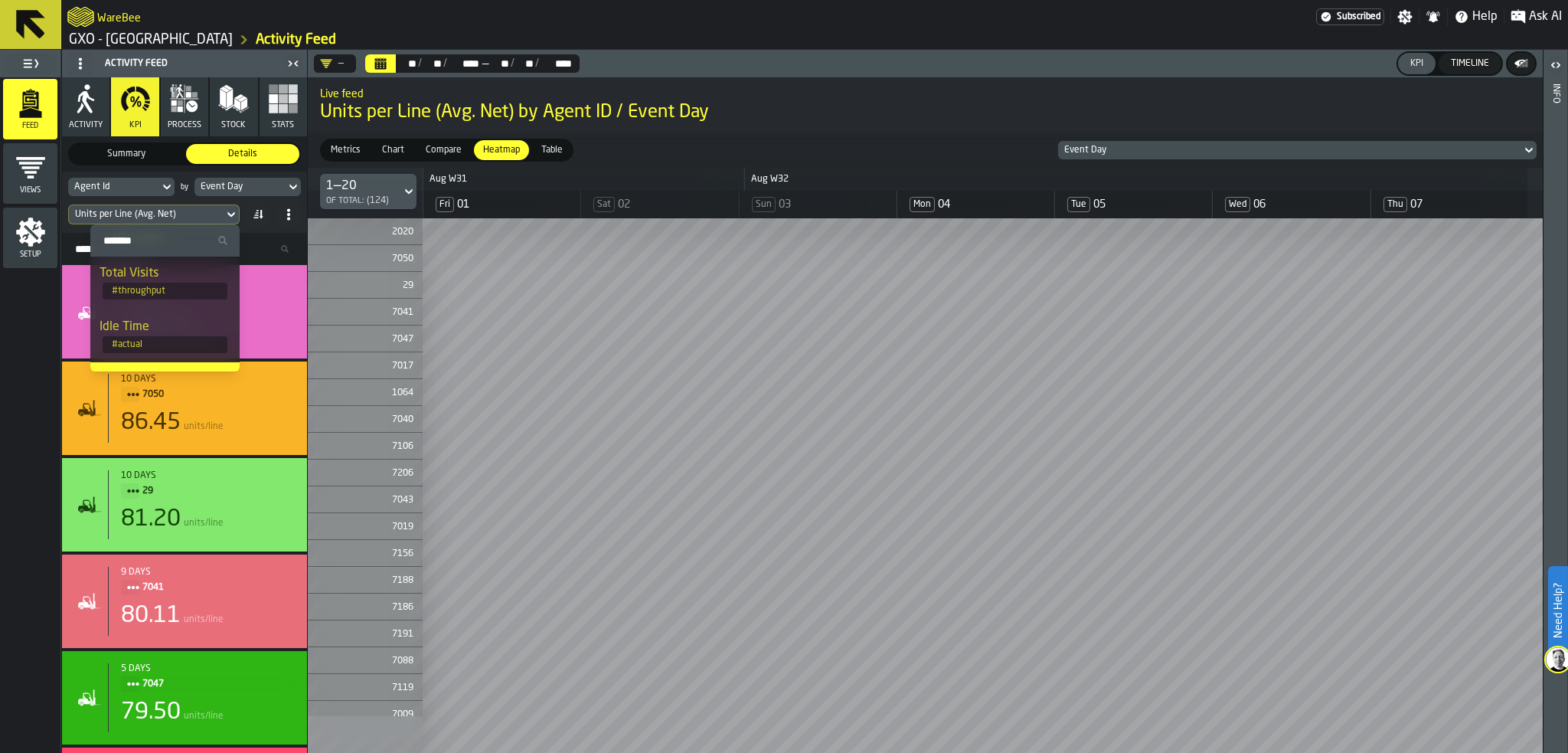
scroll to position [0, 0]
click at [174, 327] on div "Total Units" at bounding box center [165, 328] width 131 height 19
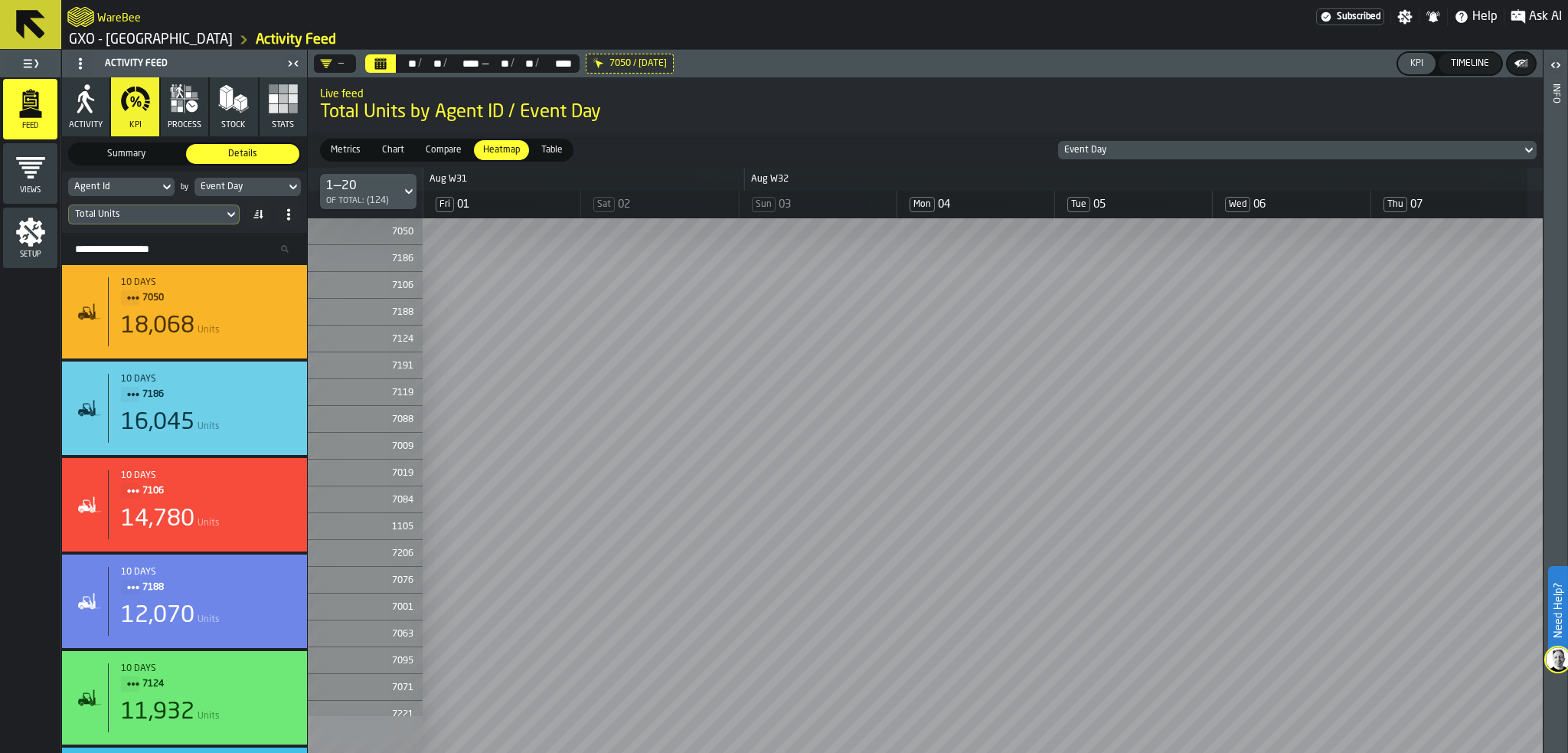
click at [331, 67] on icon "DropdownMenuValue-" at bounding box center [326, 63] width 12 height 12
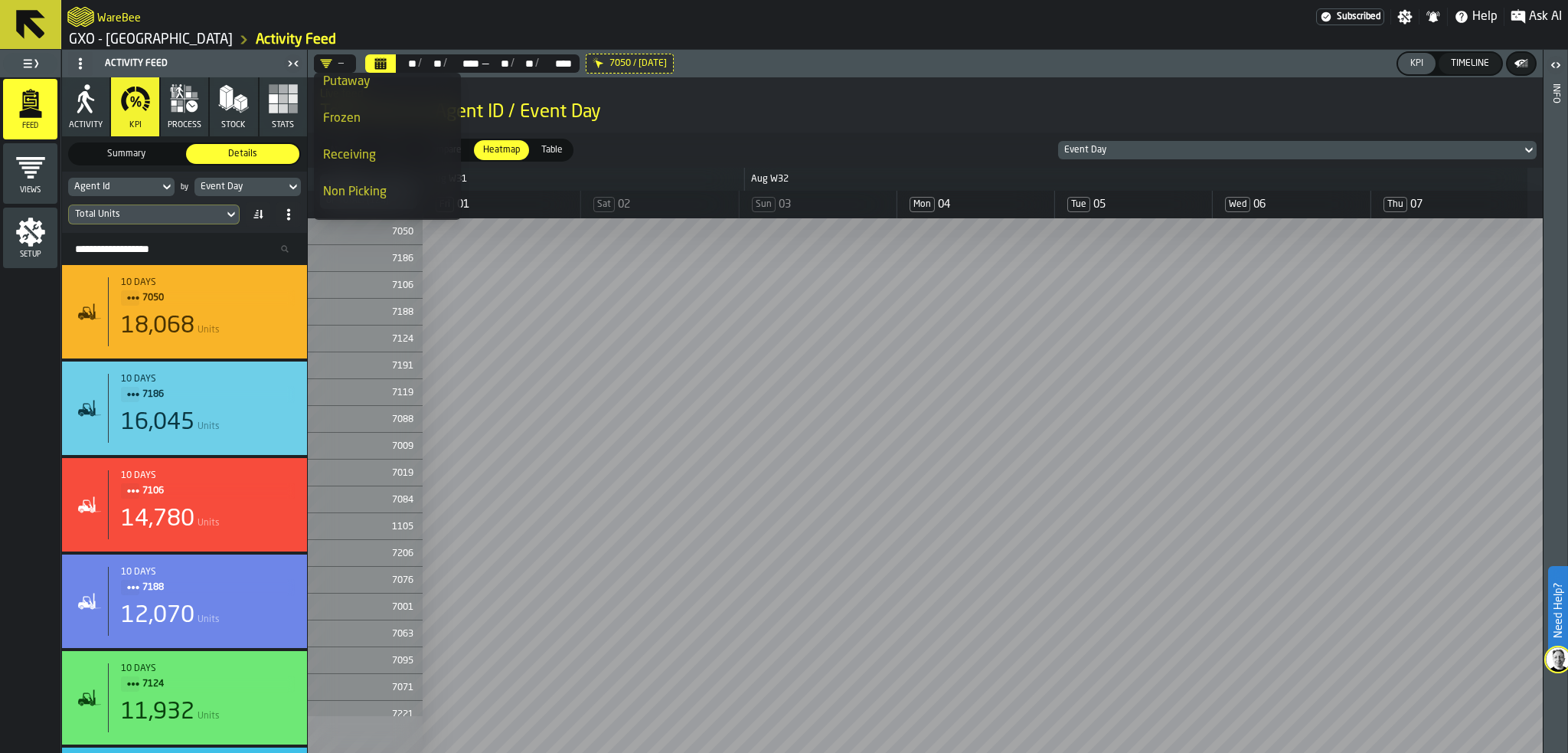
scroll to position [257, 0]
click at [377, 196] on div "Picking Only" at bounding box center [388, 201] width 129 height 19
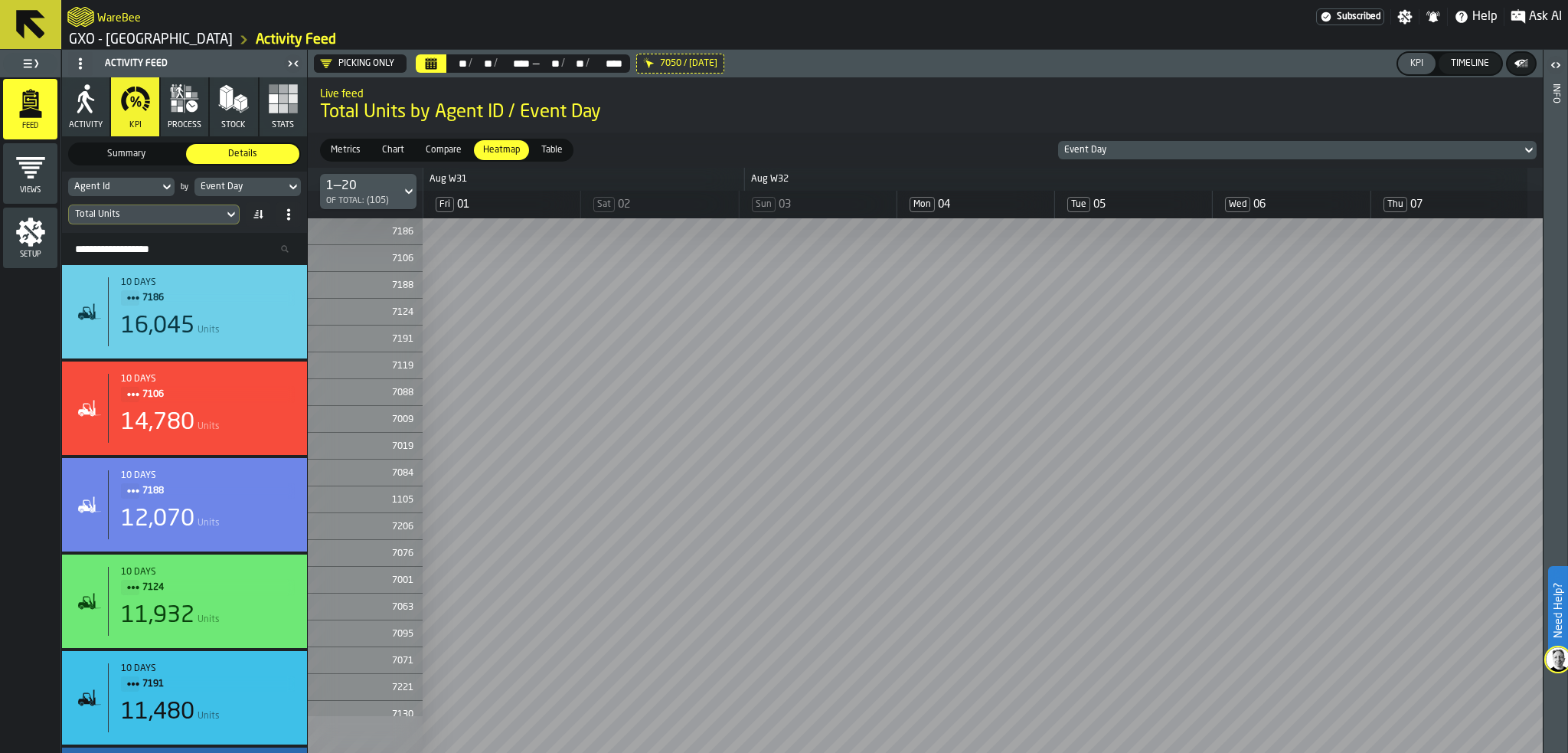
click at [867, 114] on span "Total Units by Agent ID / Event Day" at bounding box center [925, 113] width 1211 height 25
click at [1554, 66] on icon "button-toggle-Open" at bounding box center [1556, 64] width 19 height 19
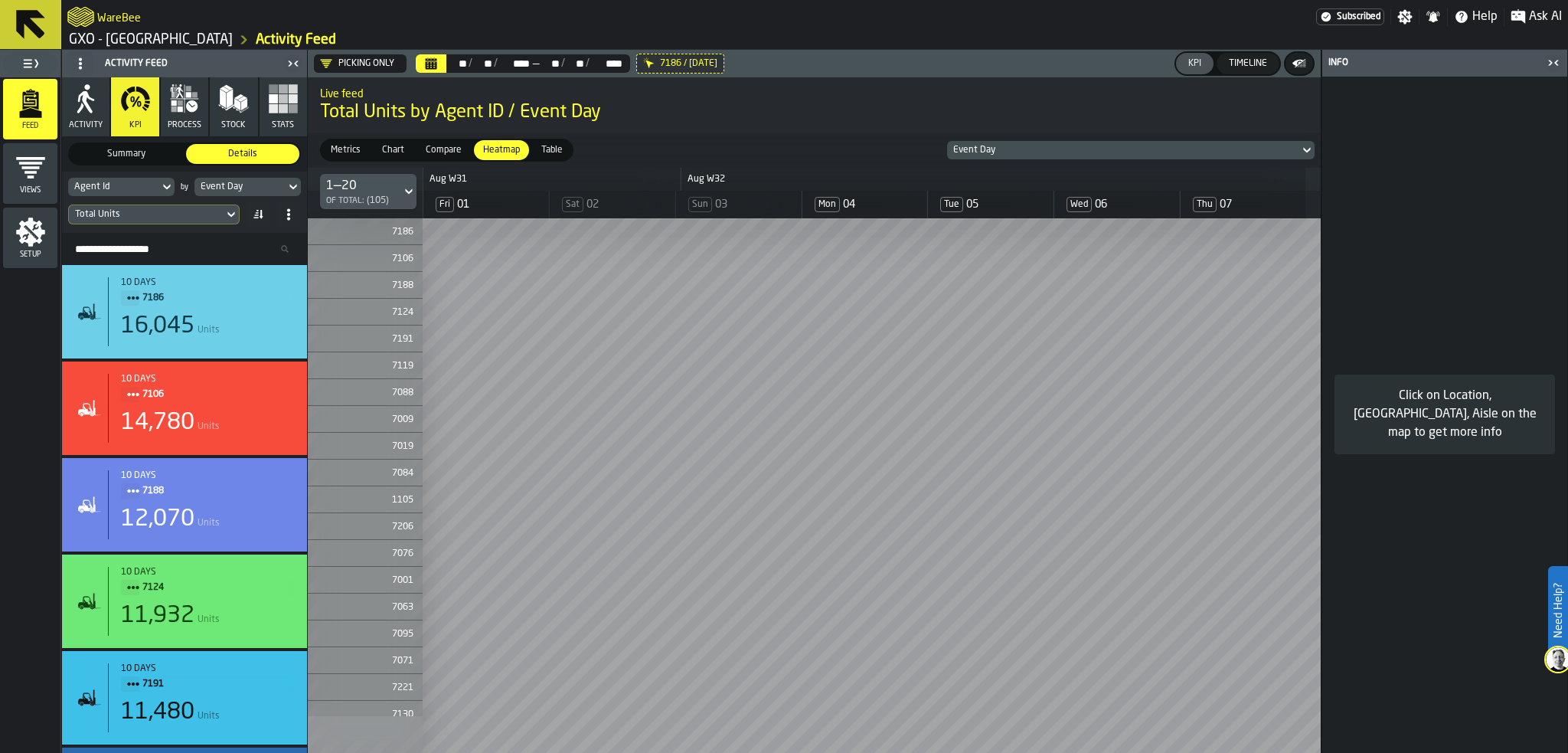
click at [1549, 63] on icon "button-toggle-Close me" at bounding box center [1553, 63] width 19 height 19
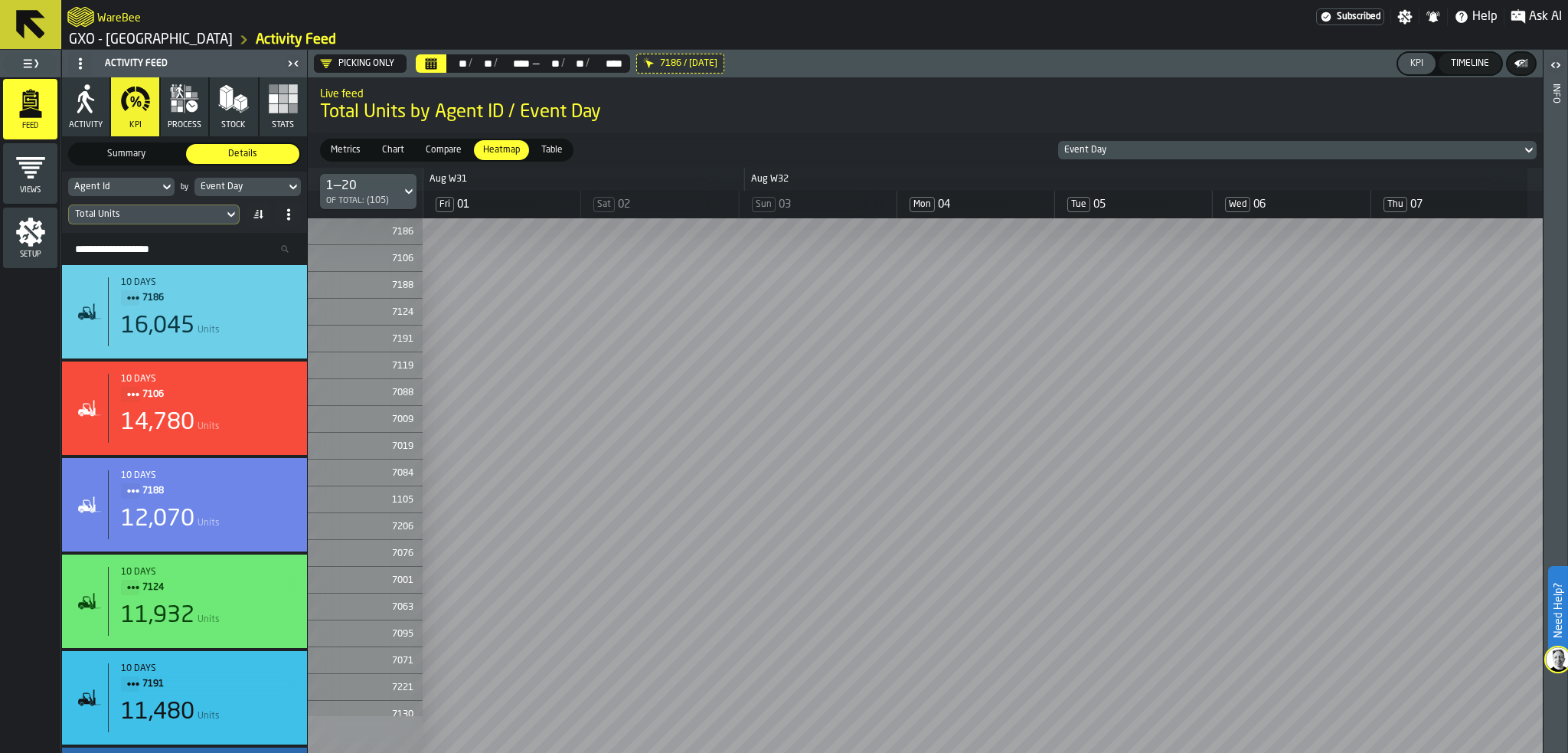
click at [1520, 61] on icon "button-" at bounding box center [1521, 63] width 15 height 15
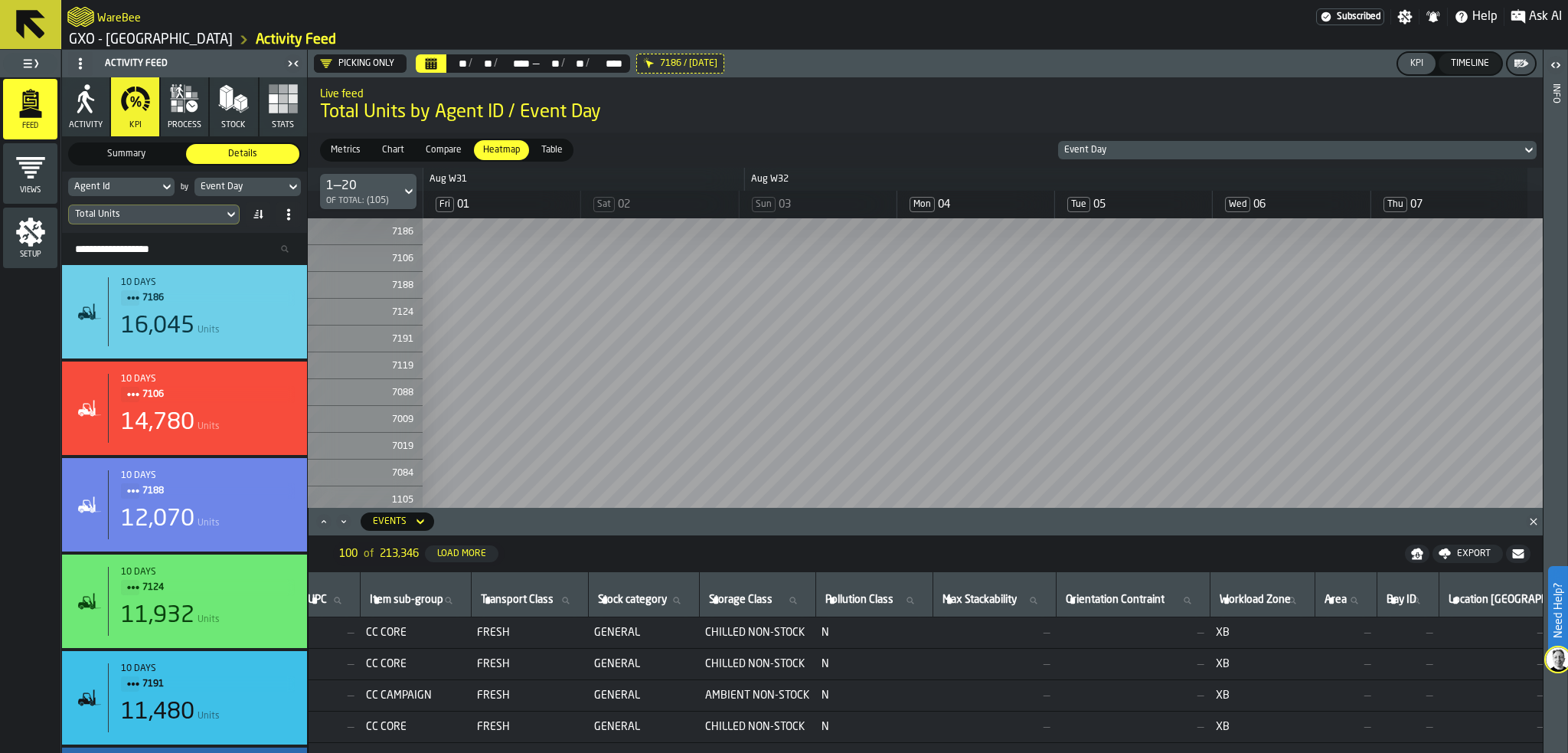
scroll to position [0, 3591]
click at [700, 597] on input "Stock category Stock category" at bounding box center [650, 600] width 98 height 20
drag, startPoint x: 1007, startPoint y: 749, endPoint x: 992, endPoint y: 749, distance: 15.0
click at [940, 749] on td "N" at bounding box center [881, 759] width 117 height 32
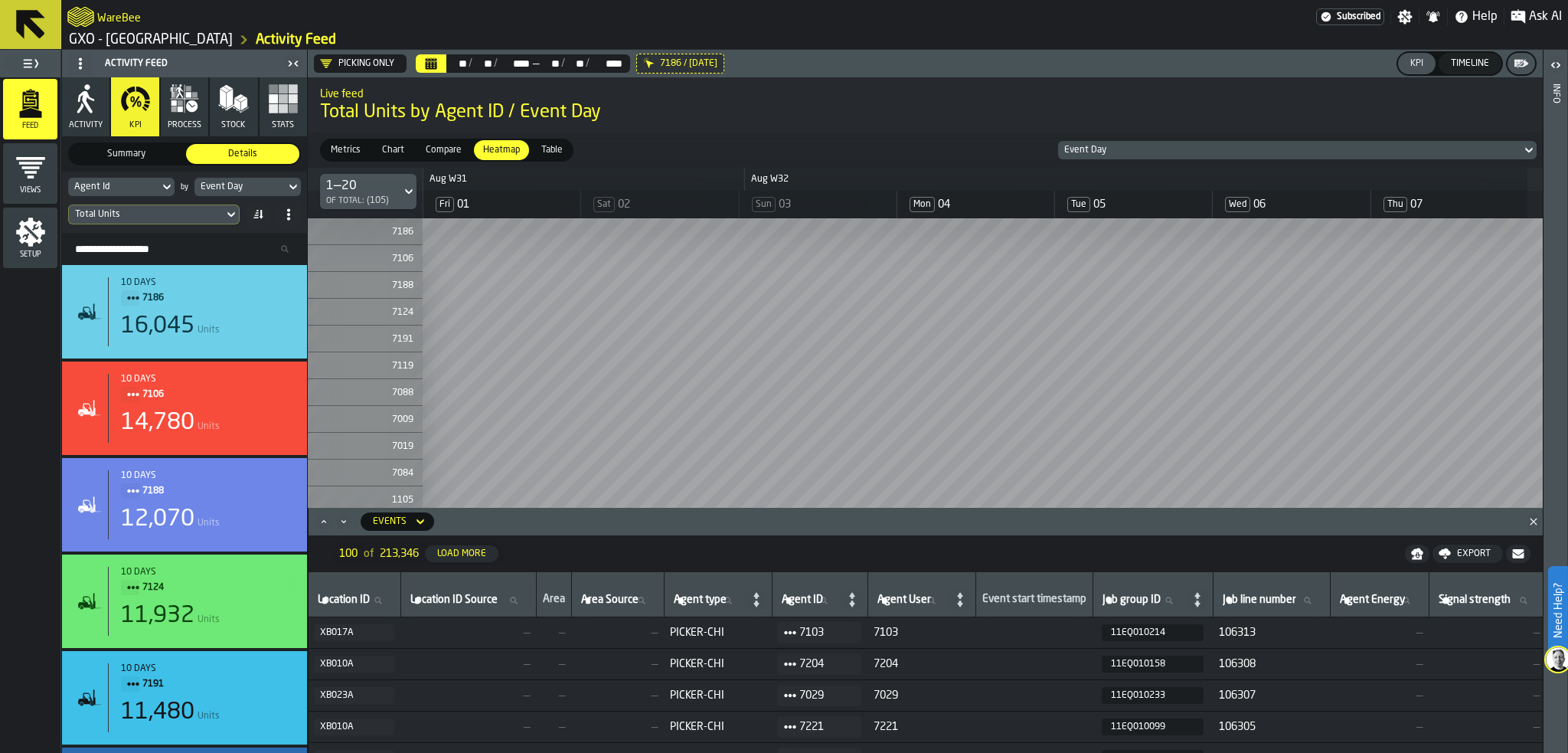
scroll to position [0, 1225]
click at [932, 600] on icon at bounding box center [928, 600] width 7 height 7
click at [945, 600] on input "Agent User Agent User" at bounding box center [908, 600] width 73 height 20
type input "****"
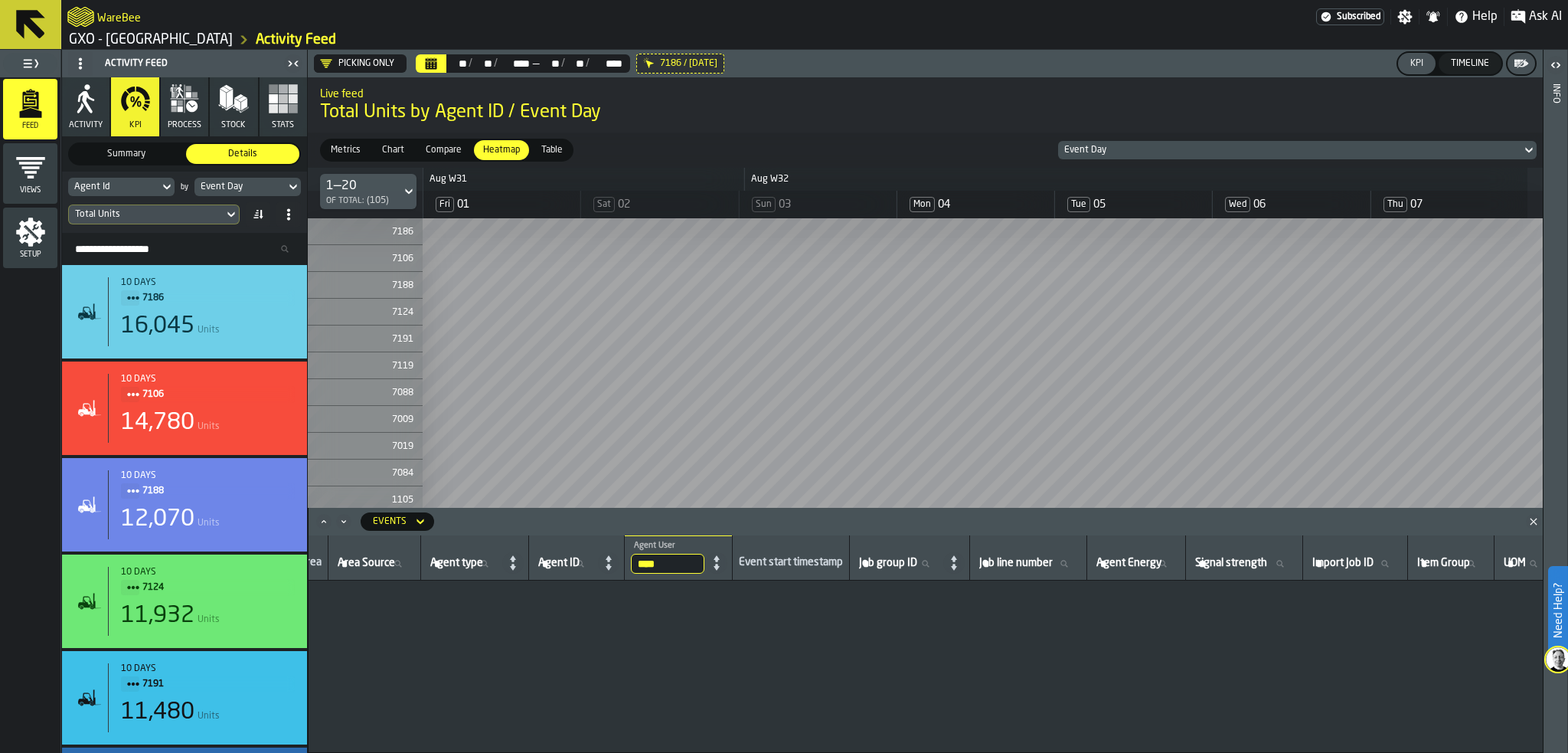
drag, startPoint x: 450, startPoint y: 747, endPoint x: 413, endPoint y: 746, distance: 37.0
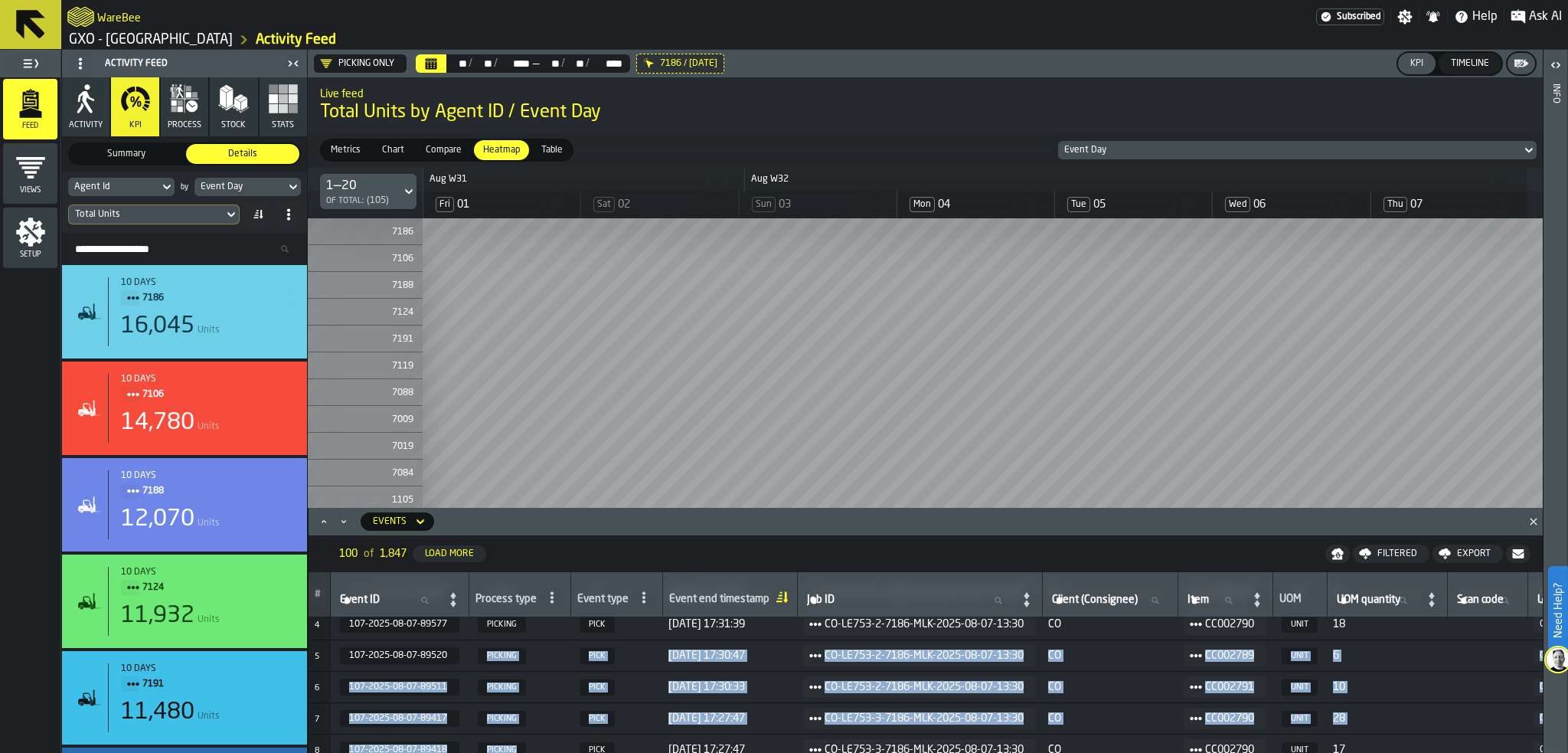
drag, startPoint x: 481, startPoint y: 749, endPoint x: 548, endPoint y: 747, distance: 67.0
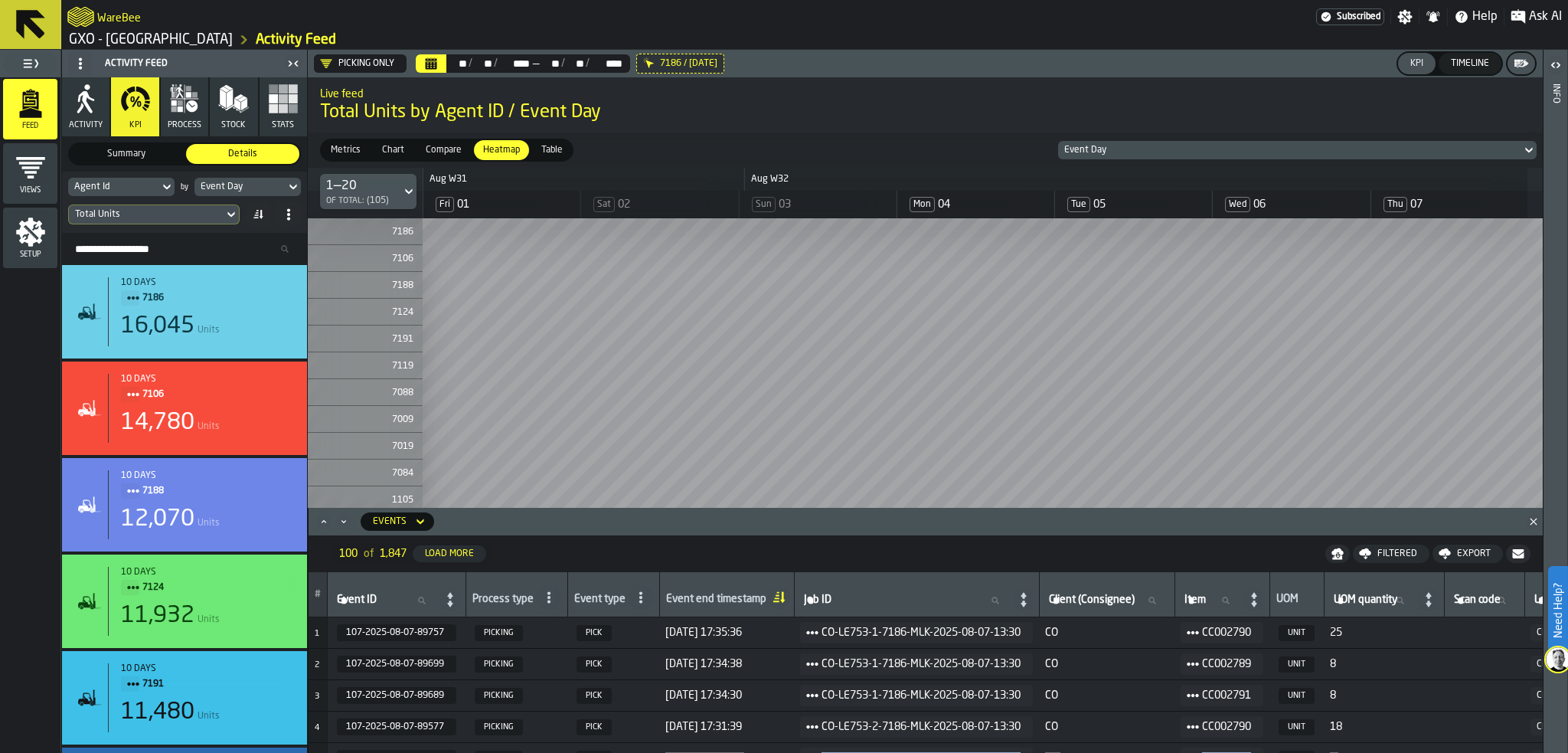
click at [1410, 104] on span "Total Units by Agent ID / Event Day" at bounding box center [925, 113] width 1211 height 25
click at [1169, 160] on div "Metrics Metrics Chart Chart Compare Compare Heatmap Heatmap Table Table Event D…" at bounding box center [925, 150] width 1235 height 35
click at [1172, 154] on div "Event Day" at bounding box center [1290, 150] width 451 height 11
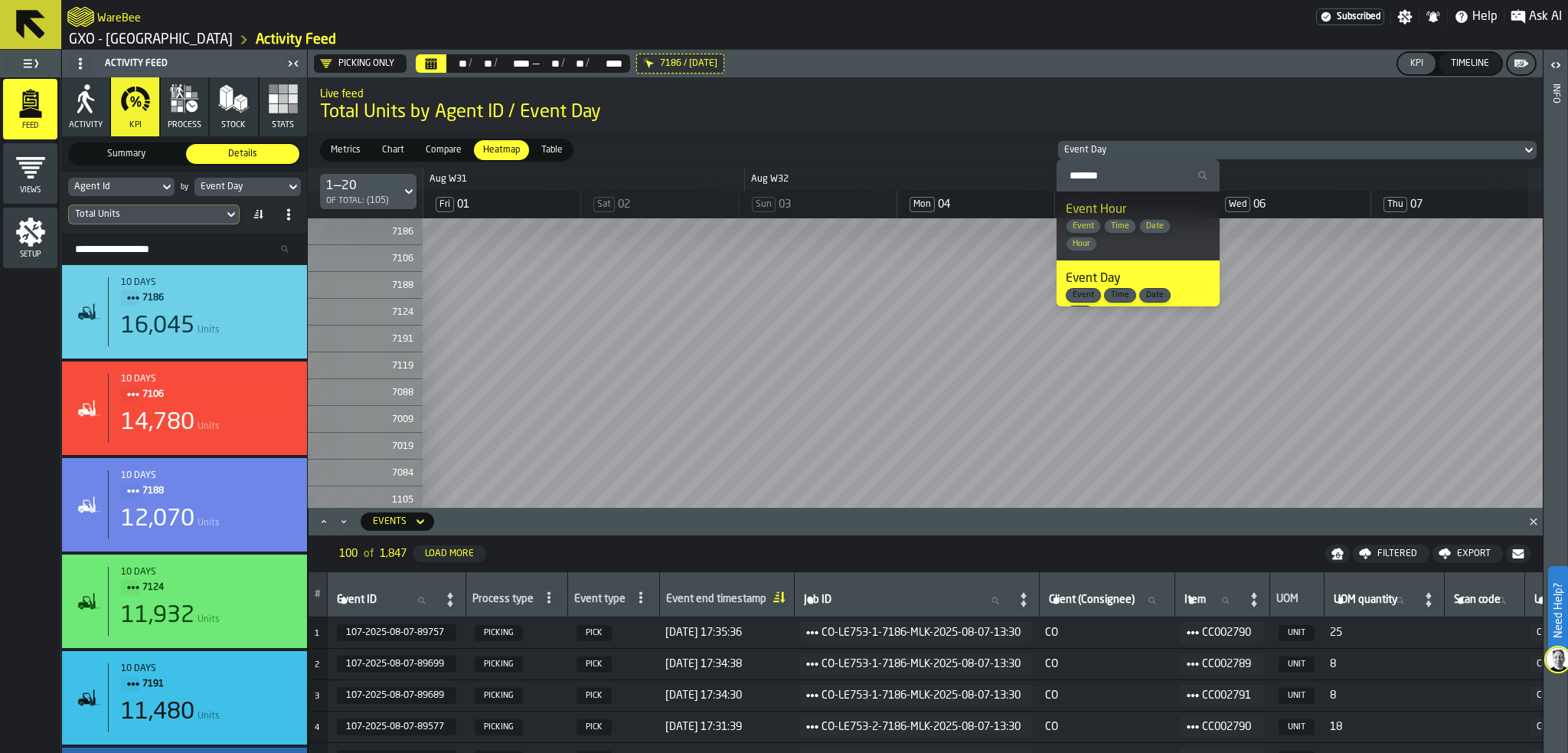
click at [1080, 241] on span "Hour" at bounding box center [1081, 243] width 30 height 10
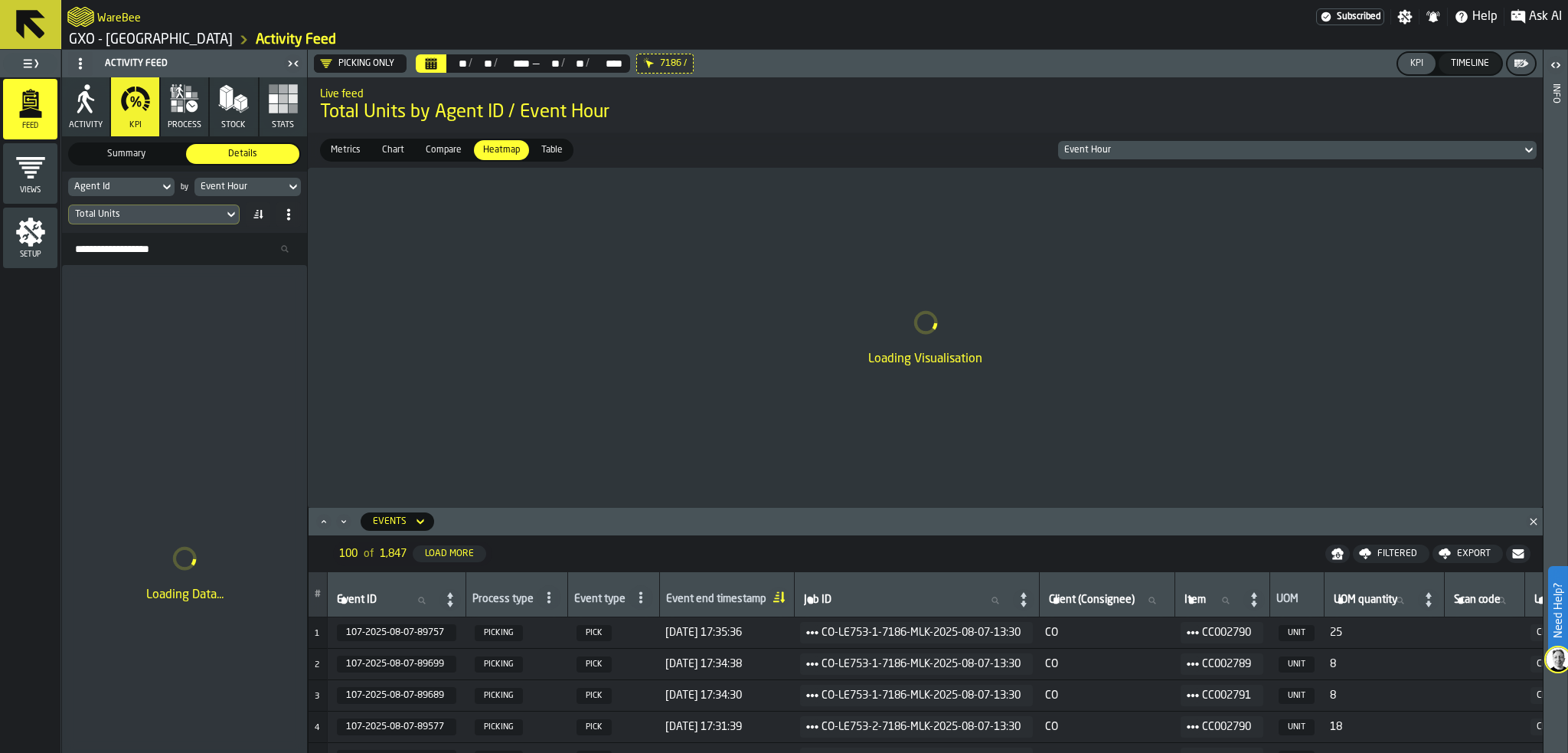
click at [331, 57] on icon "DropdownMenuValue--L-I0_zVMJ1ENHK27aIUa" at bounding box center [326, 63] width 12 height 12
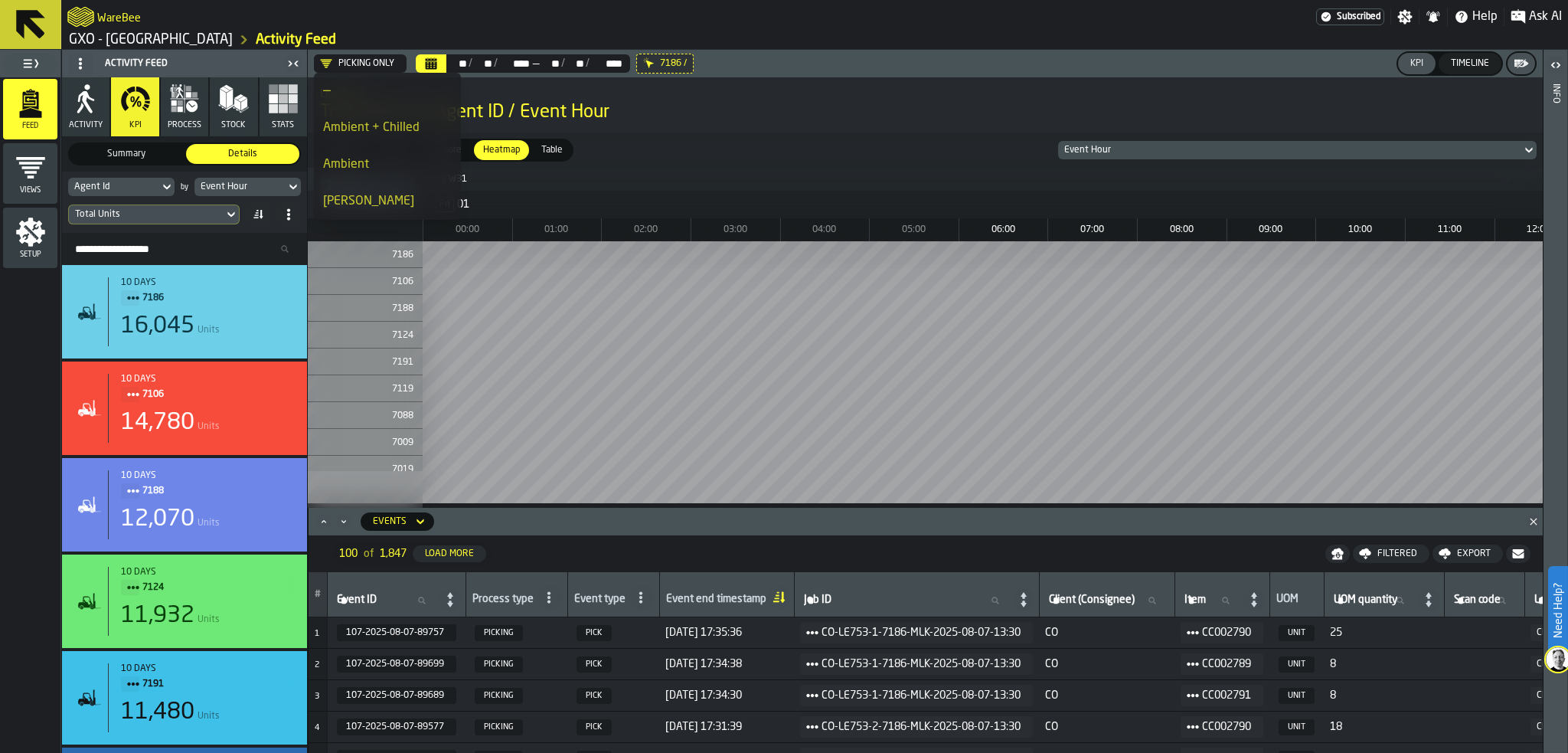
click at [686, 155] on div "Metrics Metrics Chart Chart Compare Compare Heatmap Heatmap Table Table Event H…" at bounding box center [925, 150] width 1235 height 35
click at [383, 69] on div "Picking Only" at bounding box center [357, 63] width 74 height 12
click at [176, 34] on link "GXO - [GEOGRAPHIC_DATA]" at bounding box center [151, 40] width 164 height 17
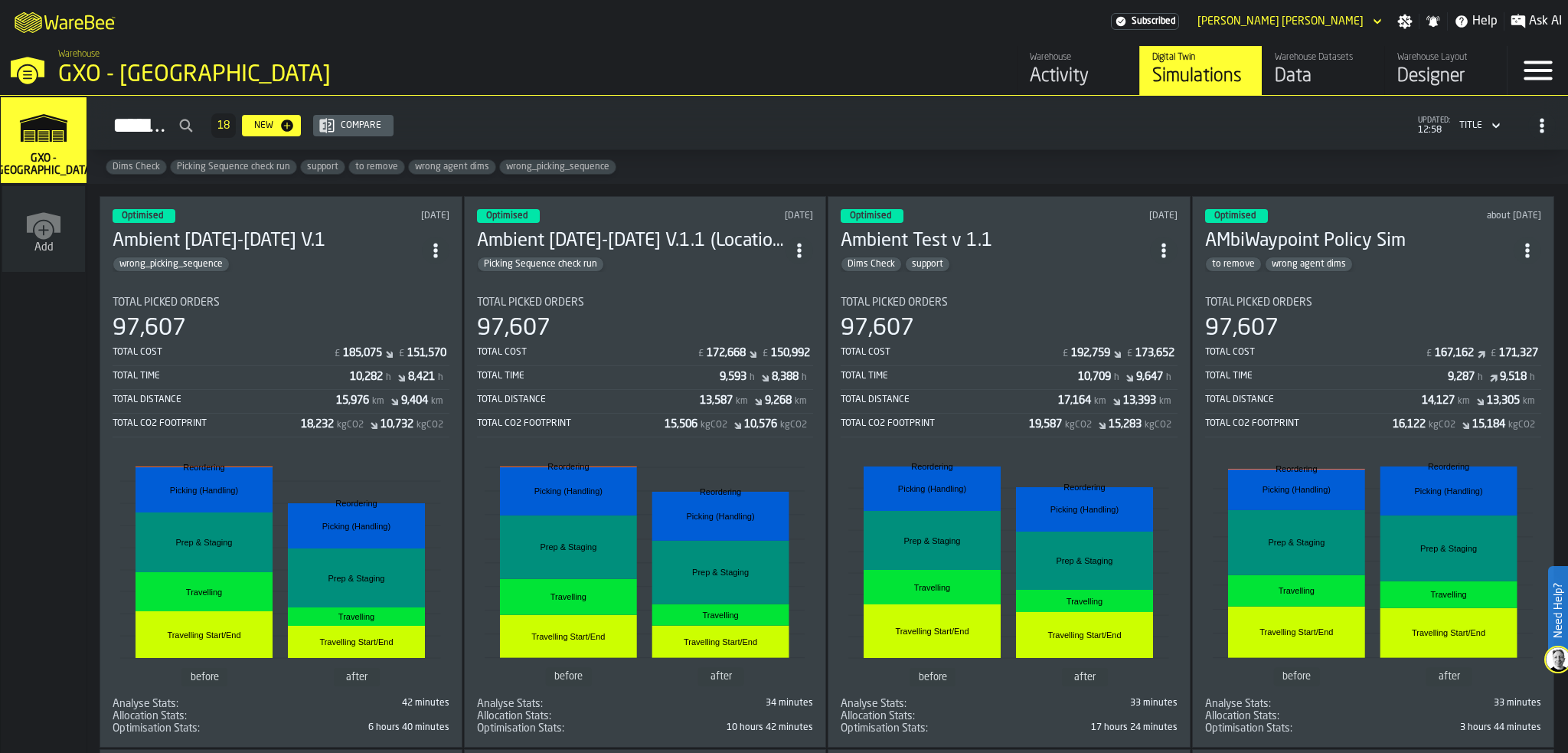
click at [141, 70] on div "GXO - [GEOGRAPHIC_DATA]" at bounding box center [264, 75] width 413 height 27
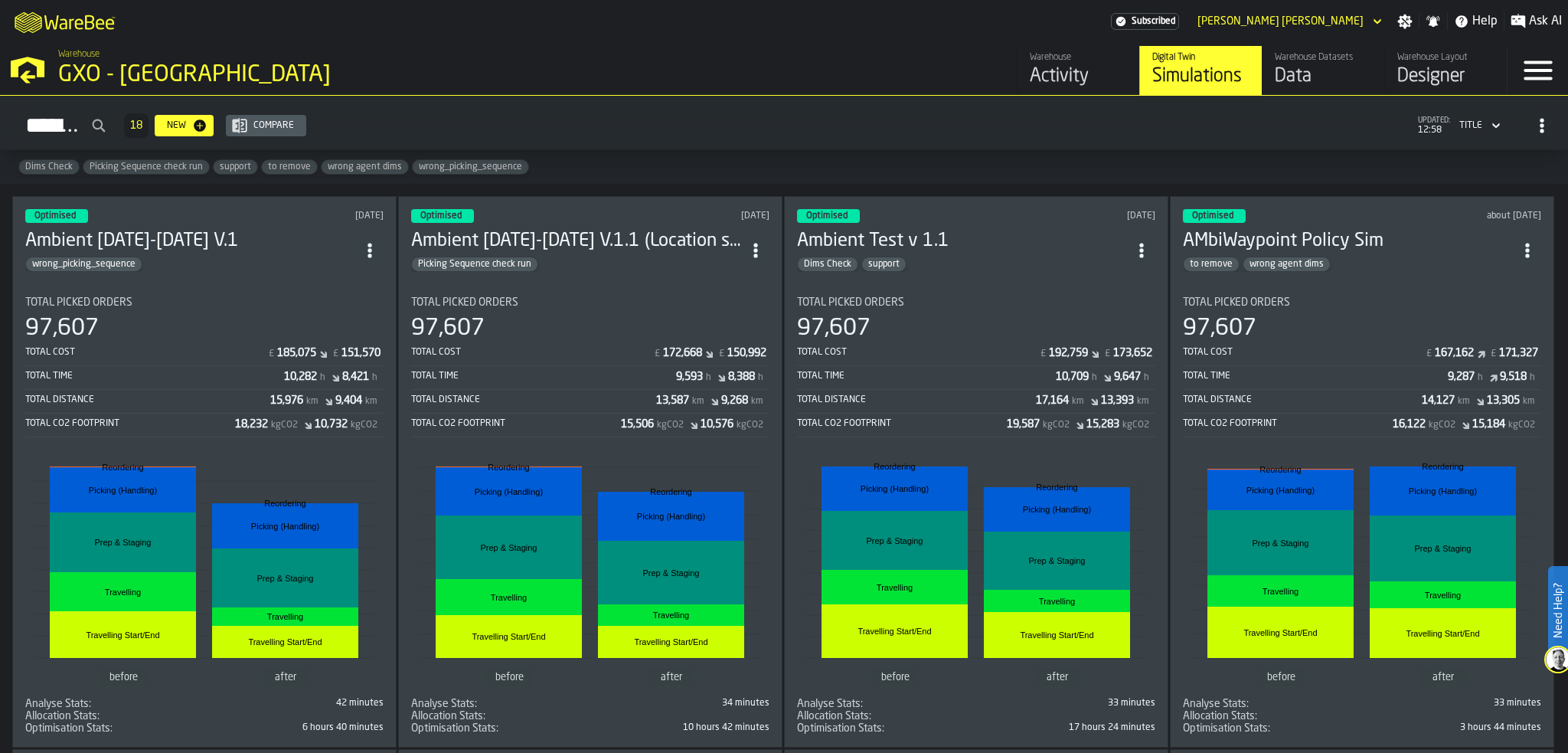
click at [1059, 73] on div "Activity" at bounding box center [1079, 77] width 97 height 25
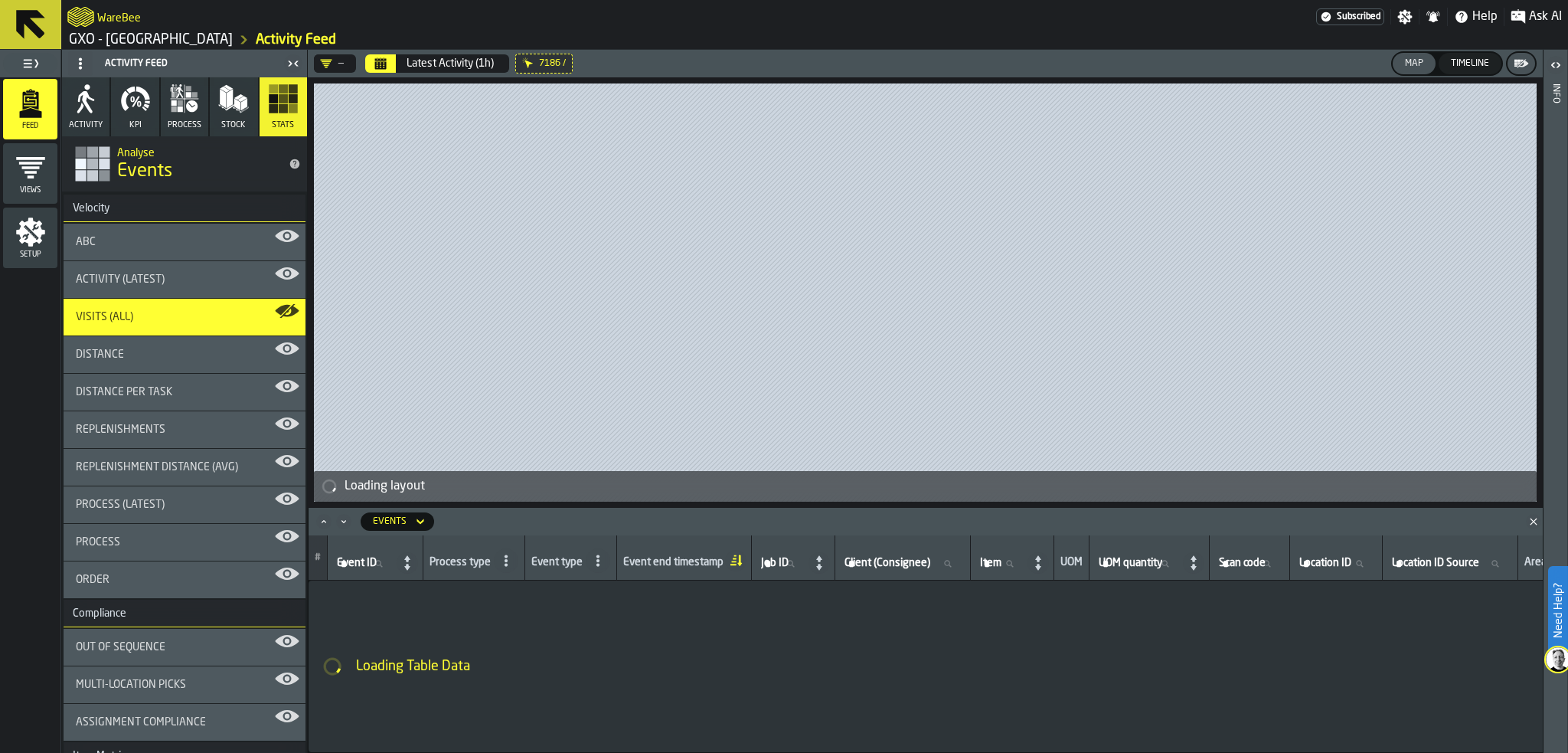
click at [150, 113] on button "KPI" at bounding box center [135, 107] width 48 height 59
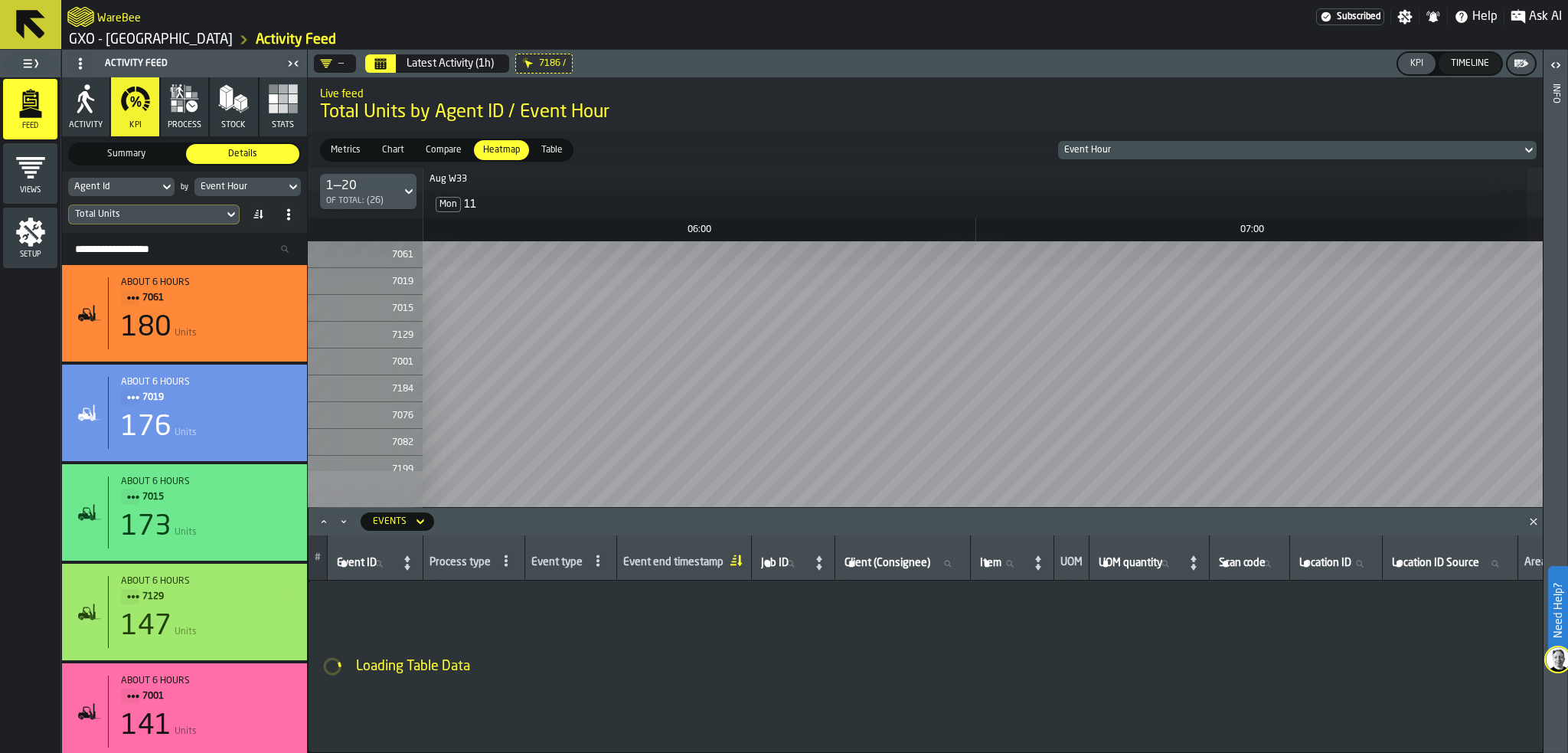
click at [336, 64] on div "—" at bounding box center [331, 63] width 24 height 12
click at [388, 123] on div "Picking (No Milk)" at bounding box center [388, 128] width 129 height 19
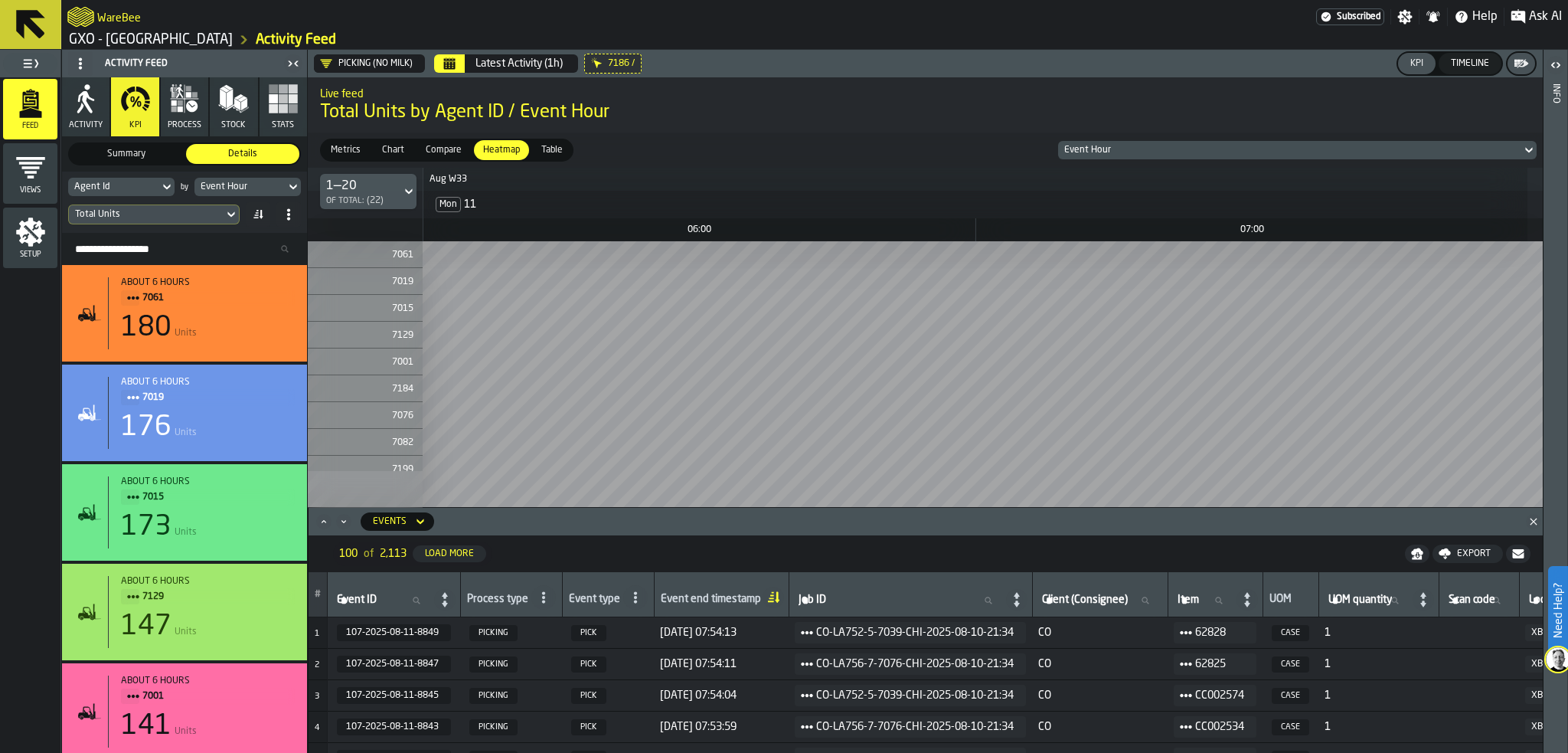
click at [207, 216] on div "Total Units" at bounding box center [146, 214] width 143 height 11
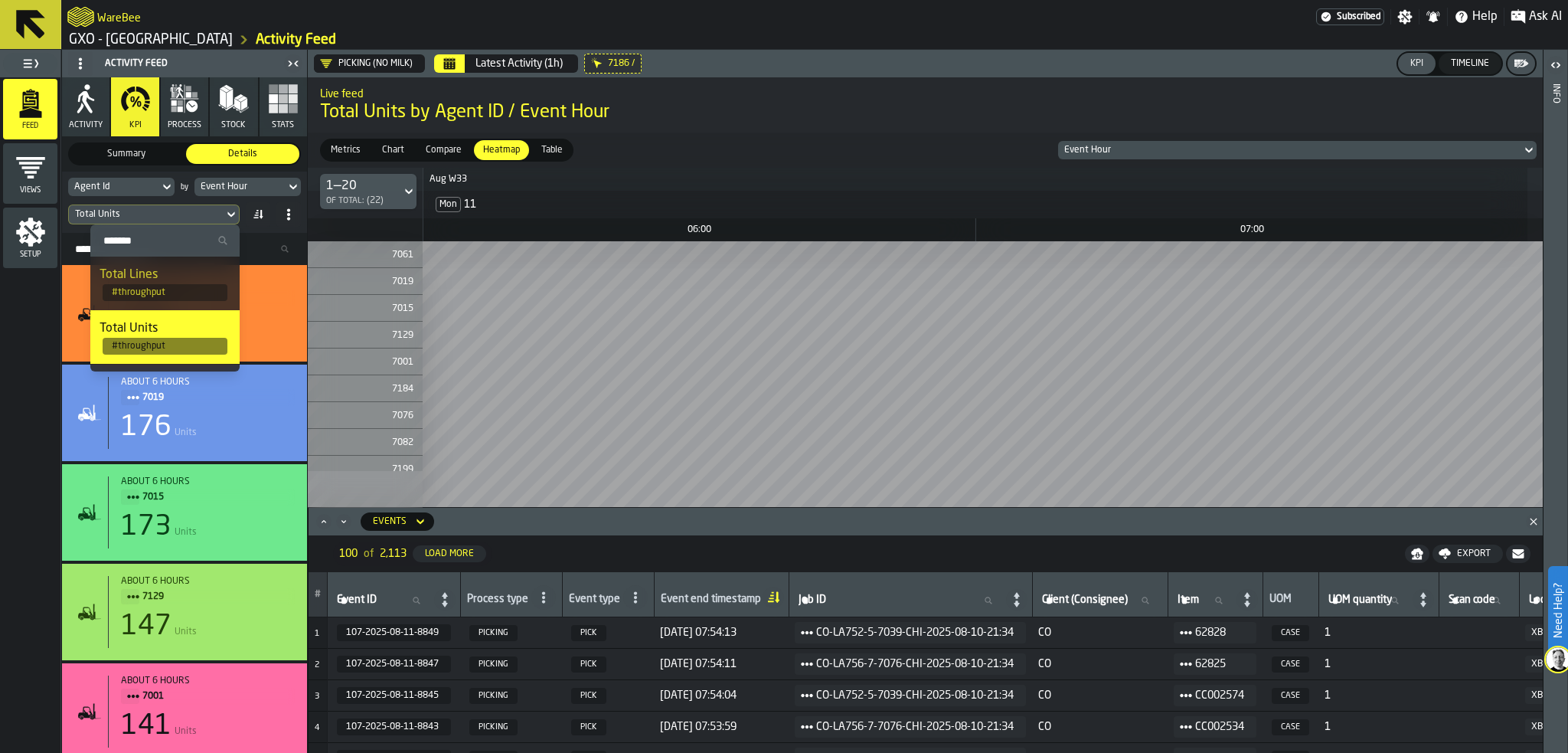
click at [209, 219] on div "Total Units" at bounding box center [146, 214] width 143 height 11
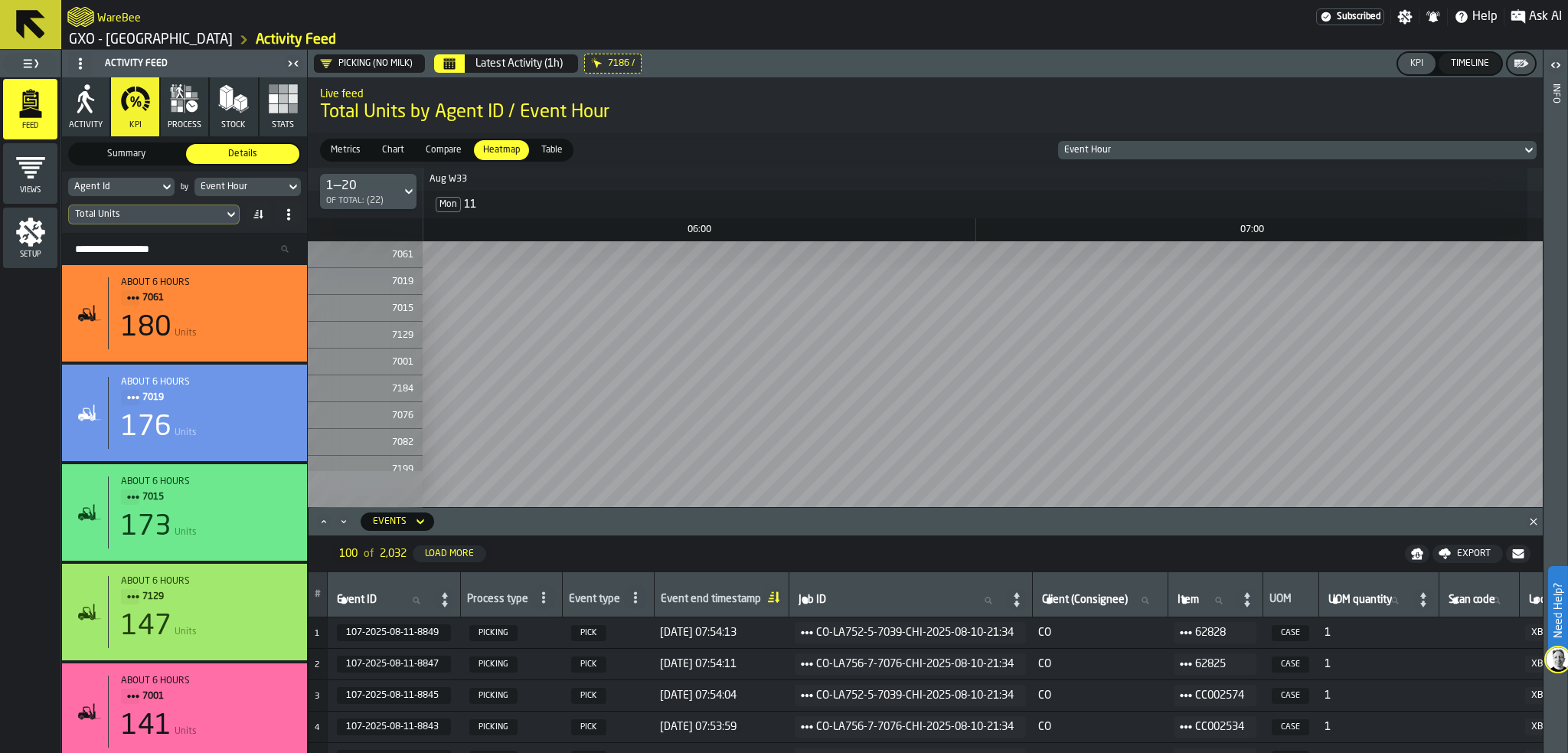
click at [133, 184] on div "Agent Id" at bounding box center [113, 187] width 78 height 11
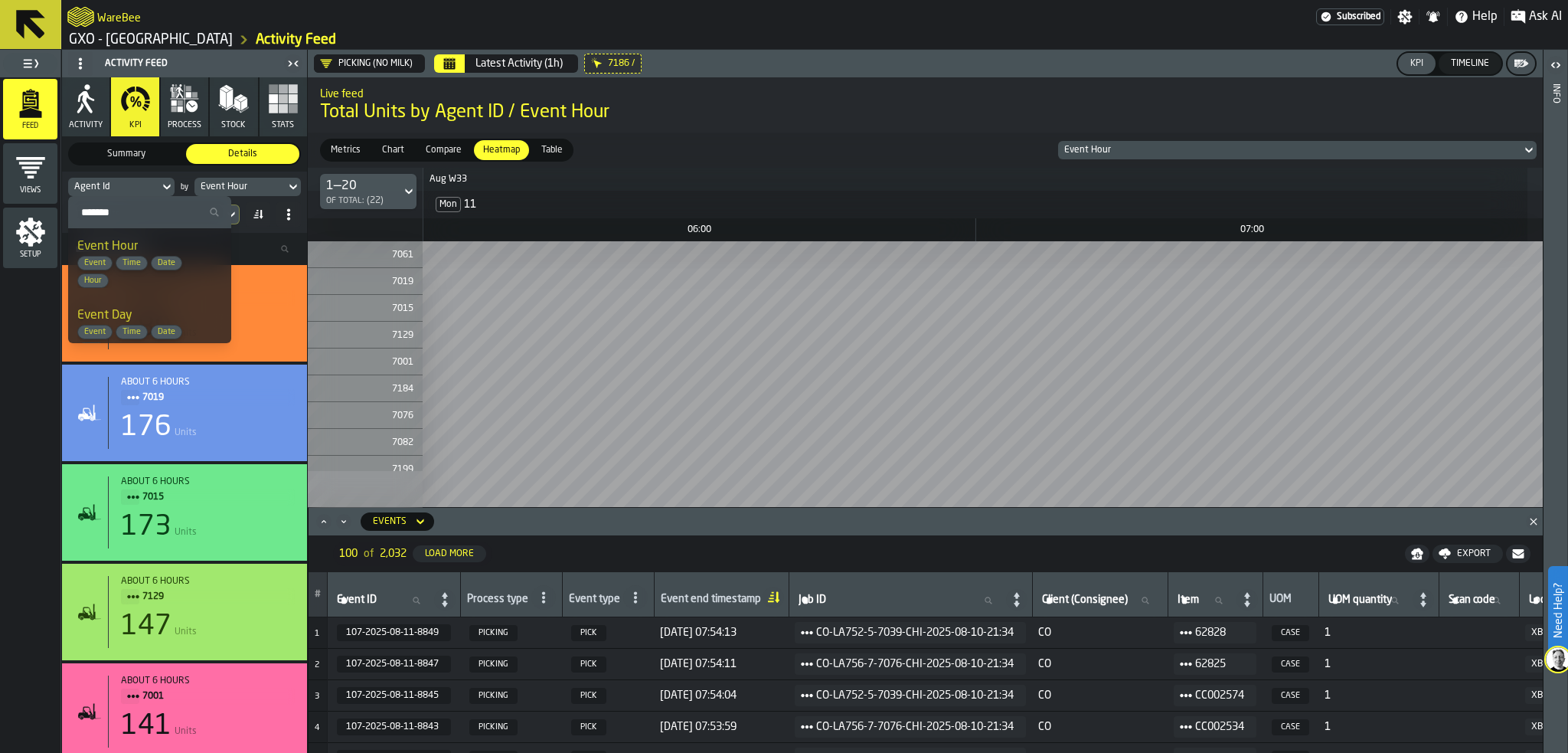
click at [86, 280] on span "Hour" at bounding box center [93, 280] width 30 height 10
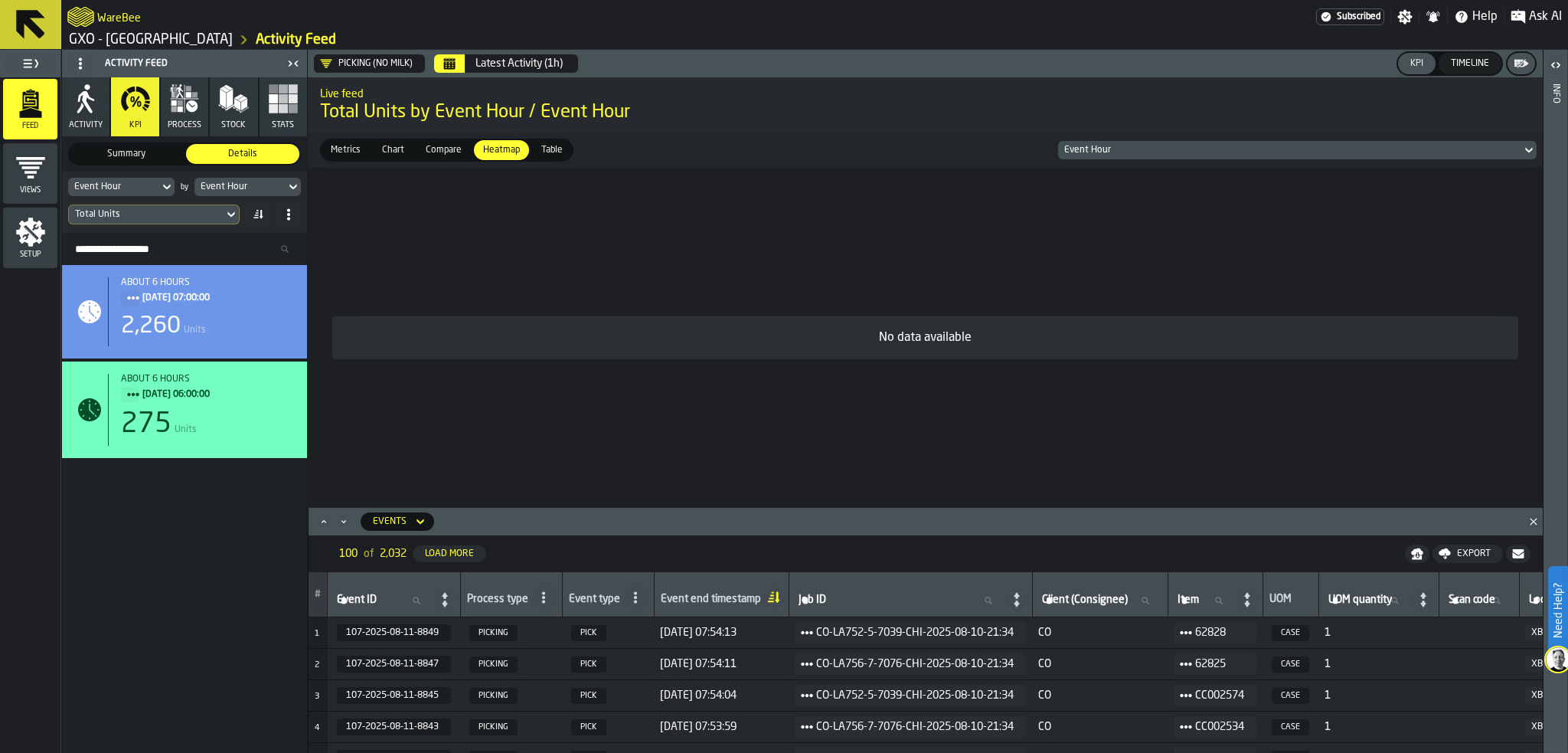
click at [156, 184] on div "Event Hour" at bounding box center [113, 186] width 91 height 17
